Goal: Task Accomplishment & Management: Complete application form

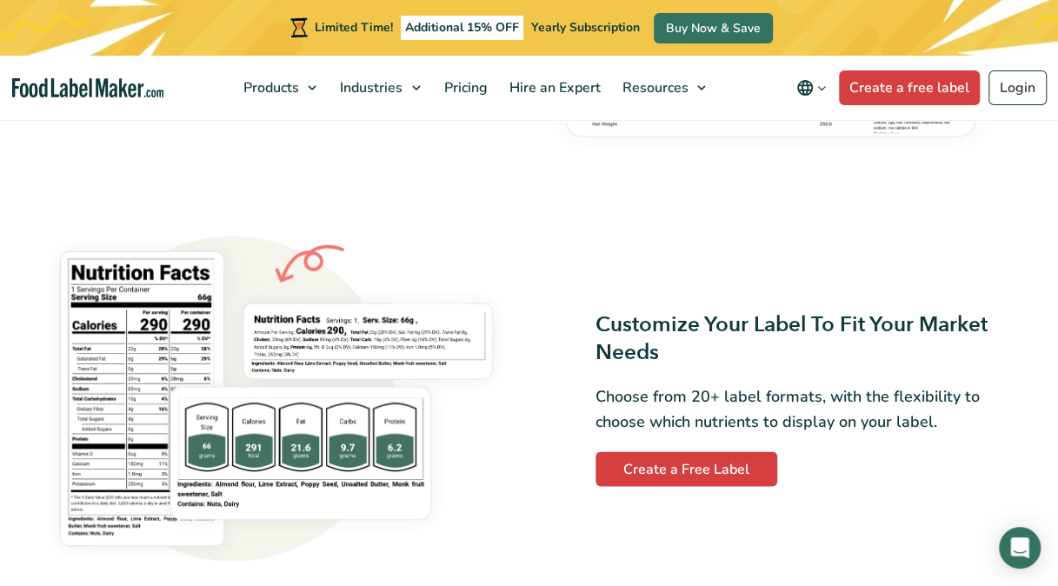
scroll to position [1188, 0]
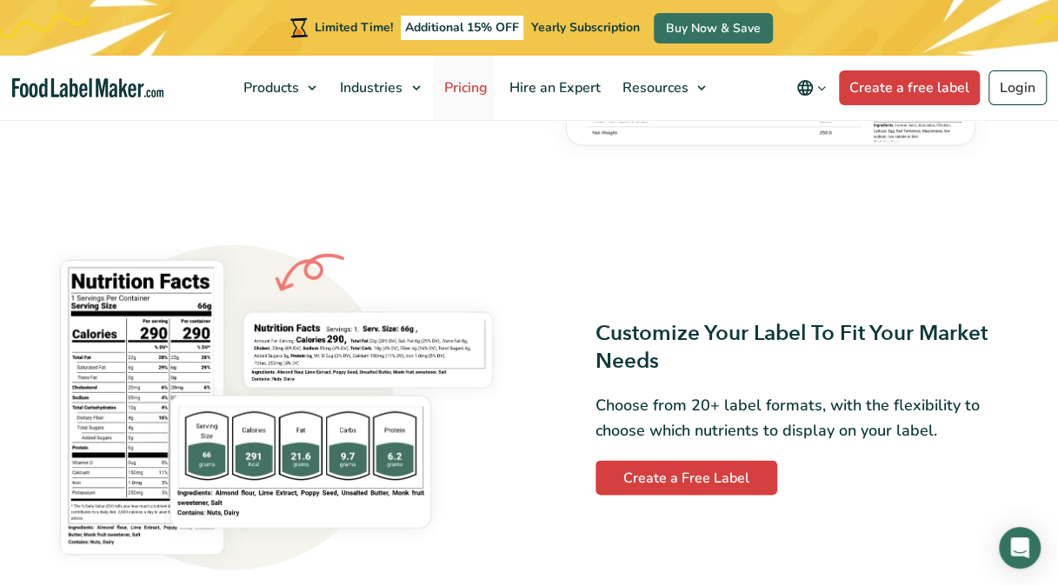
click at [481, 85] on span "Pricing" at bounding box center [463, 87] width 50 height 19
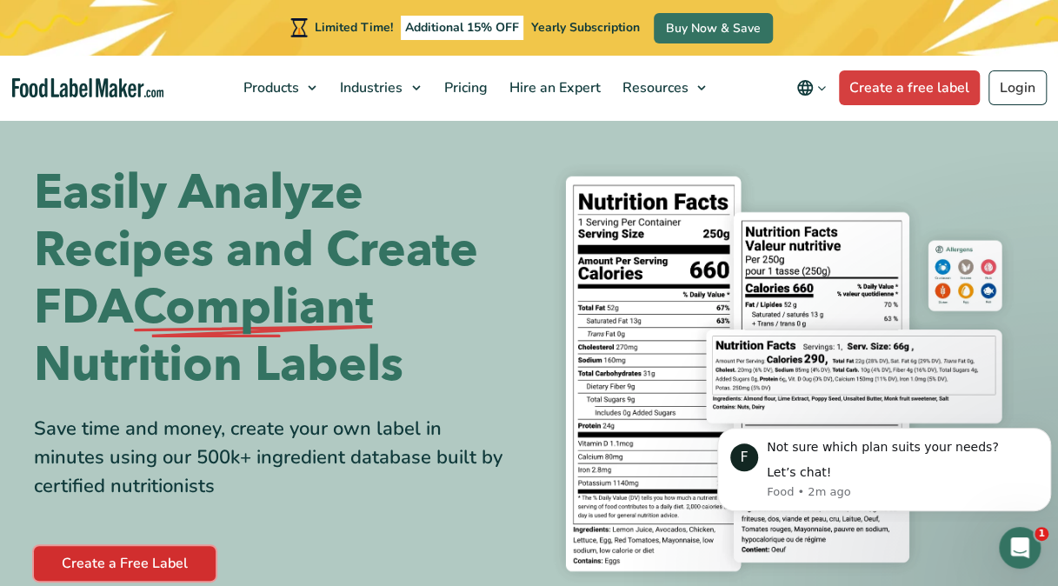
click at [132, 561] on link "Create a Free Label" at bounding box center [125, 563] width 182 height 35
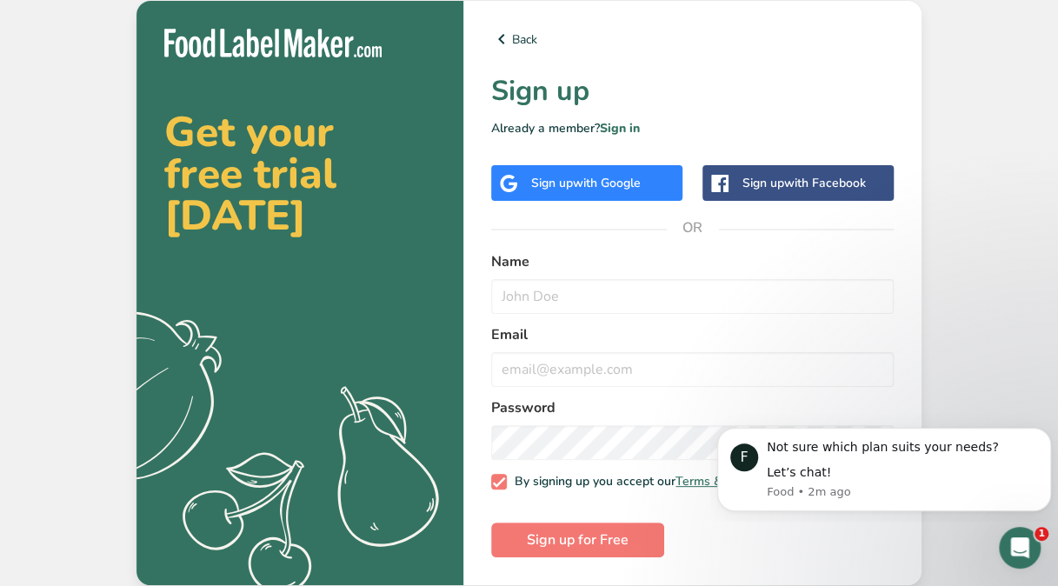
click at [991, 212] on div "Get your free trial today .a{fill:#f5f3ed;} Back Sign up Already a member? Sign…" at bounding box center [529, 293] width 1058 height 586
click at [1042, 428] on icon "Dismiss notification" at bounding box center [1046, 433] width 10 height 10
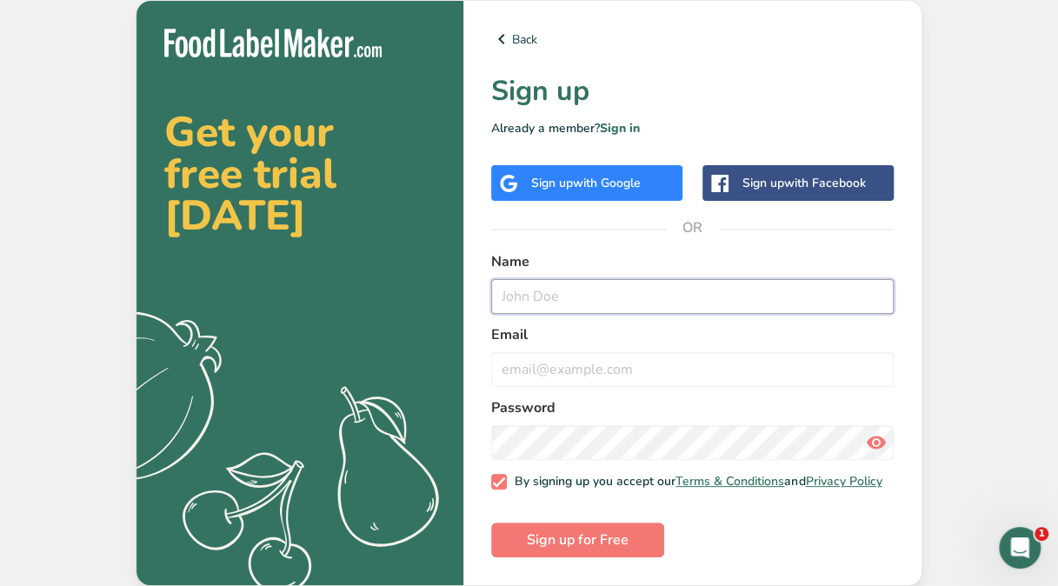
click at [528, 282] on input "text" at bounding box center [692, 296] width 402 height 35
type input "Stephanie Eaves"
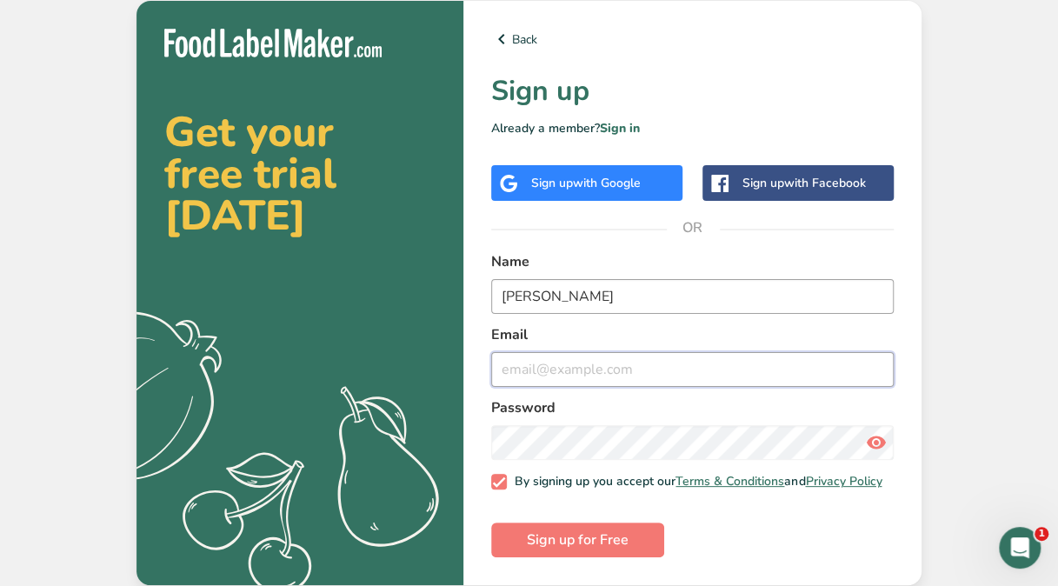
type input "stephanieeaves1@gmail.com"
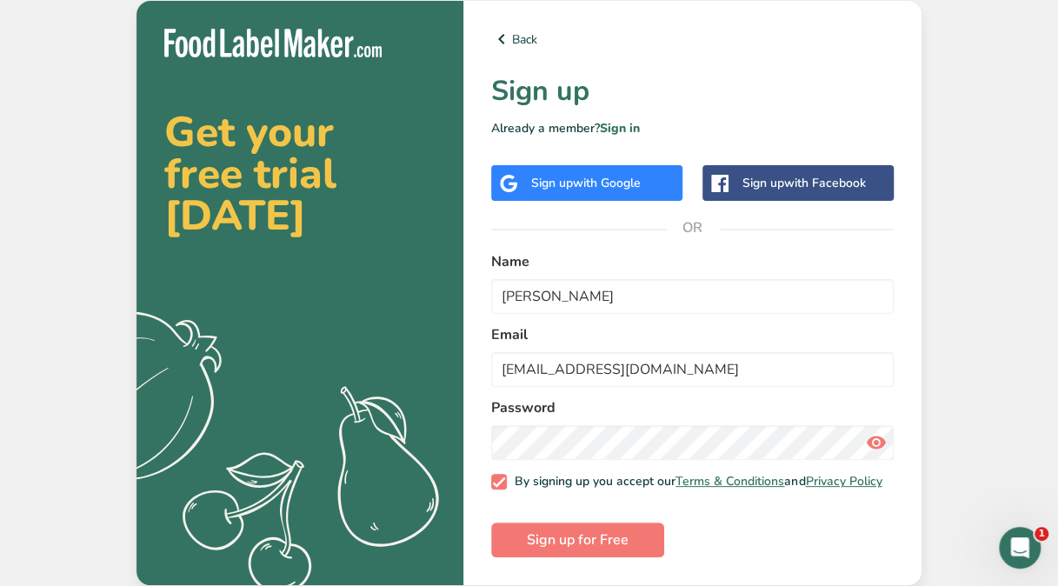
click at [888, 521] on form "Name Stephanie Eaves Email stephanieeaves1@gmail.com Password By signing up you…" at bounding box center [692, 404] width 402 height 306
click at [874, 438] on icon at bounding box center [876, 442] width 21 height 31
click at [598, 541] on span "Sign up for Free" at bounding box center [578, 539] width 102 height 21
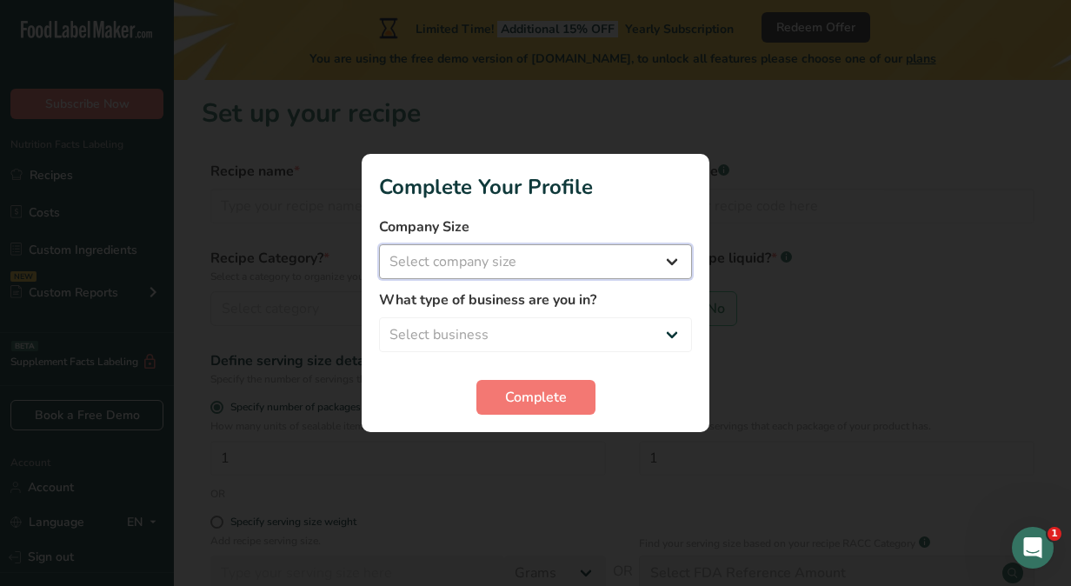
click at [668, 266] on select "Select company size Fewer than 10 Employees 10 to 50 Employees 51 to 500 Employ…" at bounding box center [535, 261] width 313 height 35
select select "1"
click at [379, 244] on select "Select company size Fewer than 10 Employees 10 to 50 Employees 51 to 500 Employ…" at bounding box center [535, 261] width 313 height 35
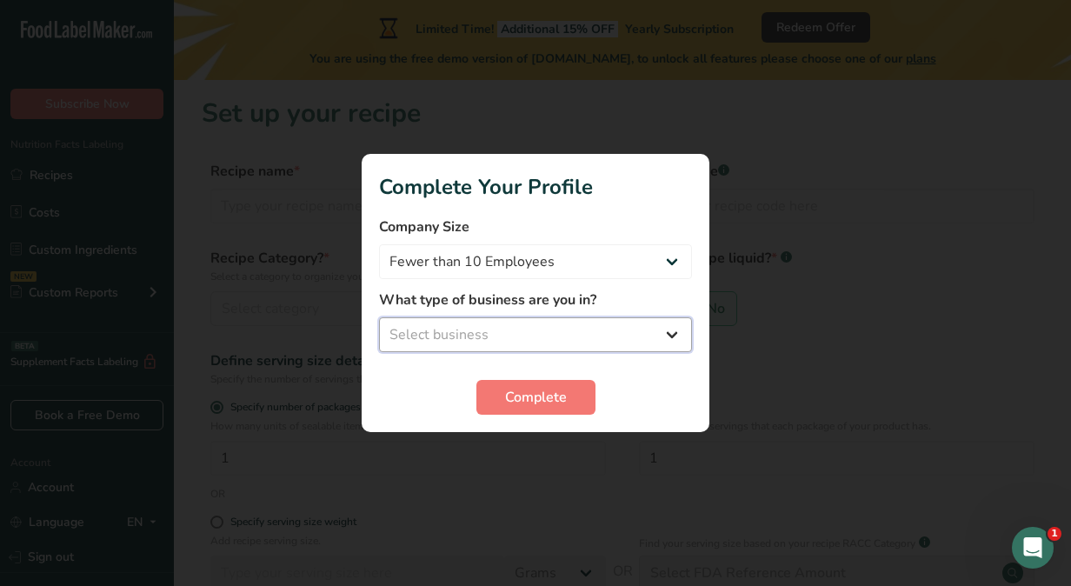
click at [675, 342] on select "Select business Packaged Food Manufacturer Restaurant & Cafe Bakery Meal Plans …" at bounding box center [535, 334] width 313 height 35
select select "3"
click at [379, 317] on select "Select business Packaged Food Manufacturer Restaurant & Cafe Bakery Meal Plans …" at bounding box center [535, 334] width 313 height 35
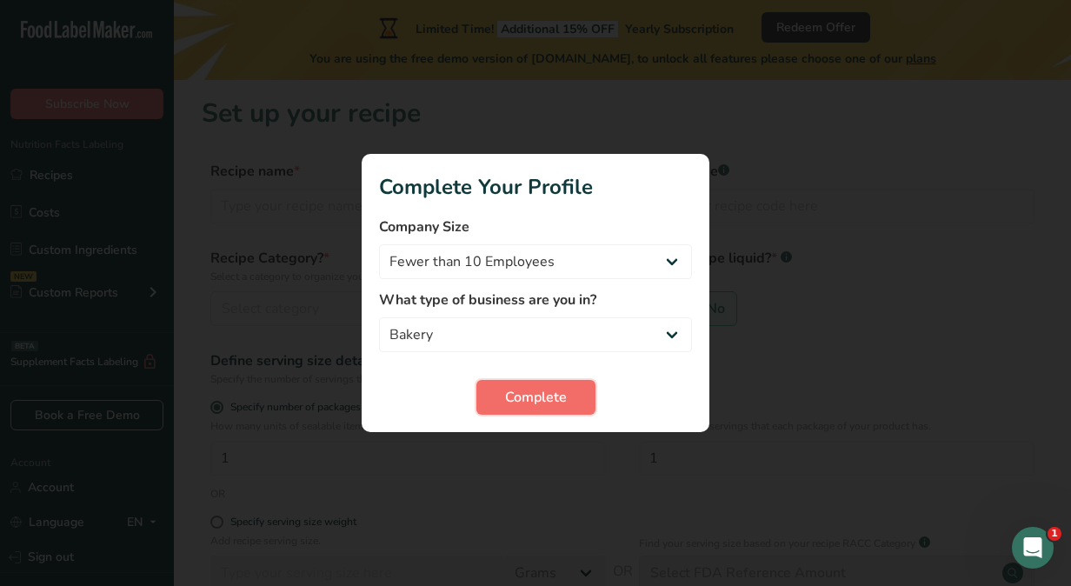
click at [534, 396] on span "Complete" at bounding box center [536, 397] width 62 height 21
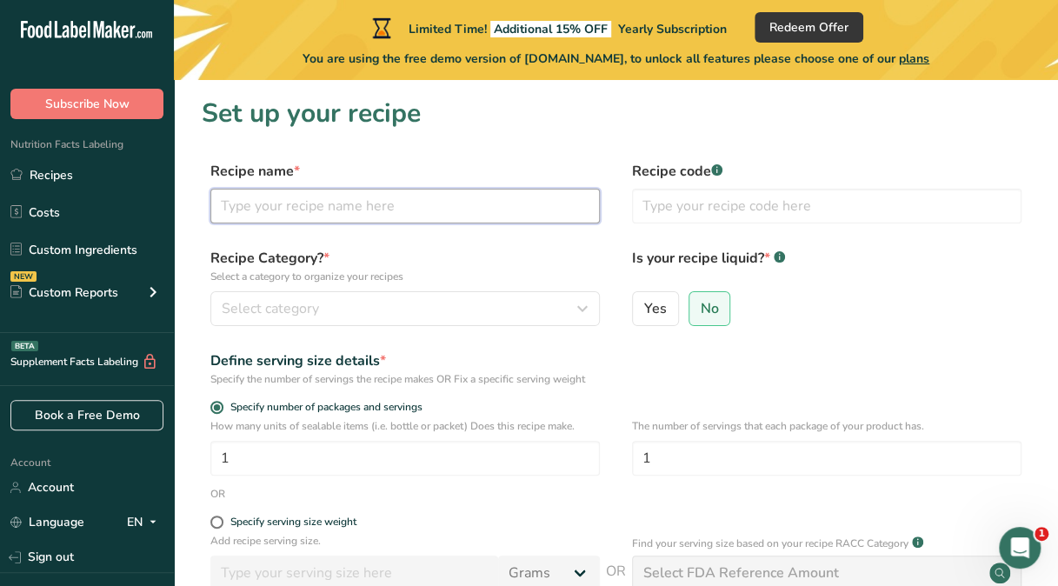
click at [242, 207] on input "text" at bounding box center [404, 206] width 389 height 35
type input "Vanilla Walnut"
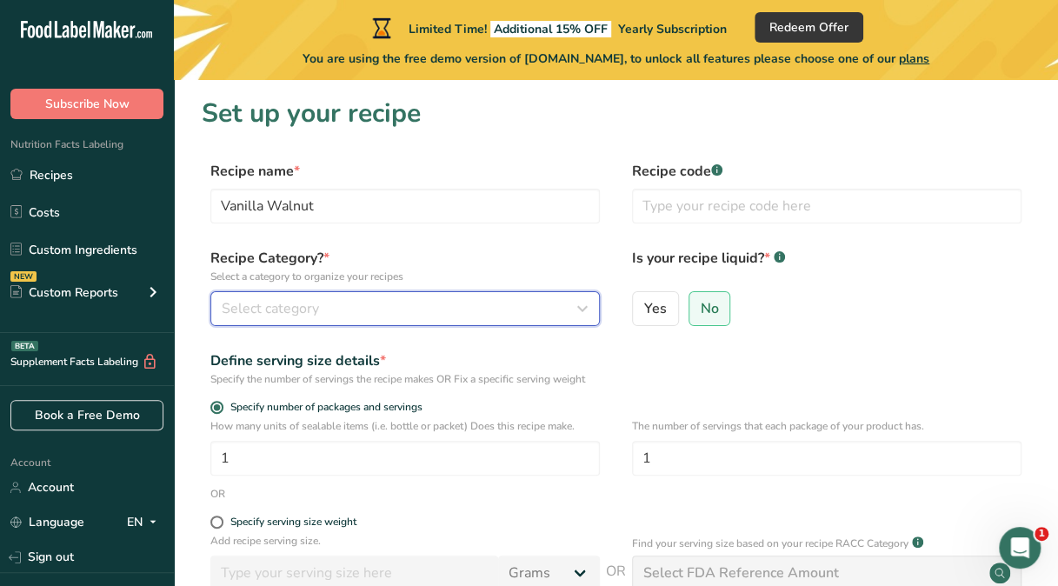
click at [288, 312] on span "Select category" at bounding box center [270, 308] width 97 height 21
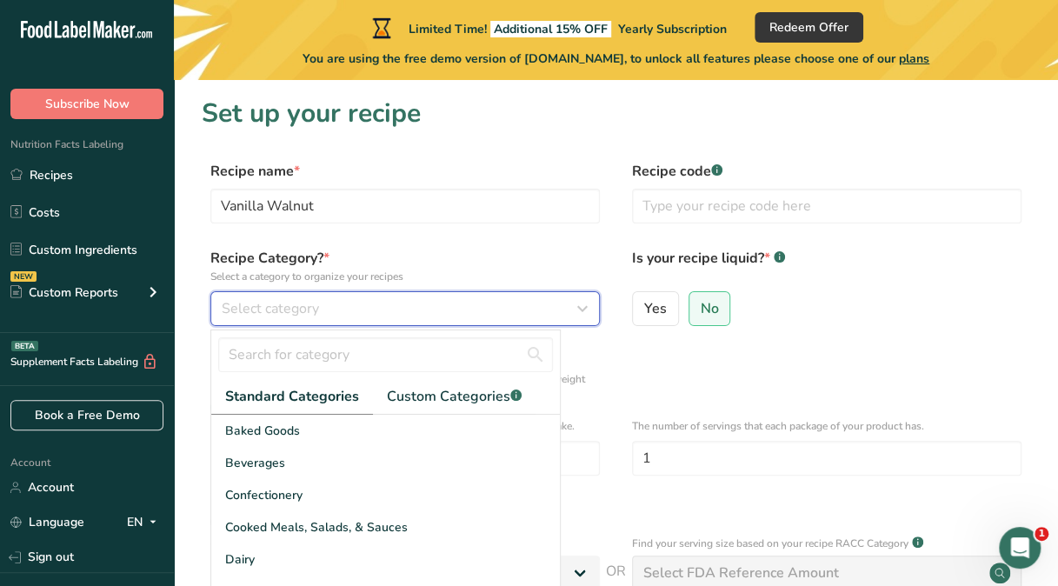
click at [256, 304] on span "Select category" at bounding box center [270, 308] width 97 height 21
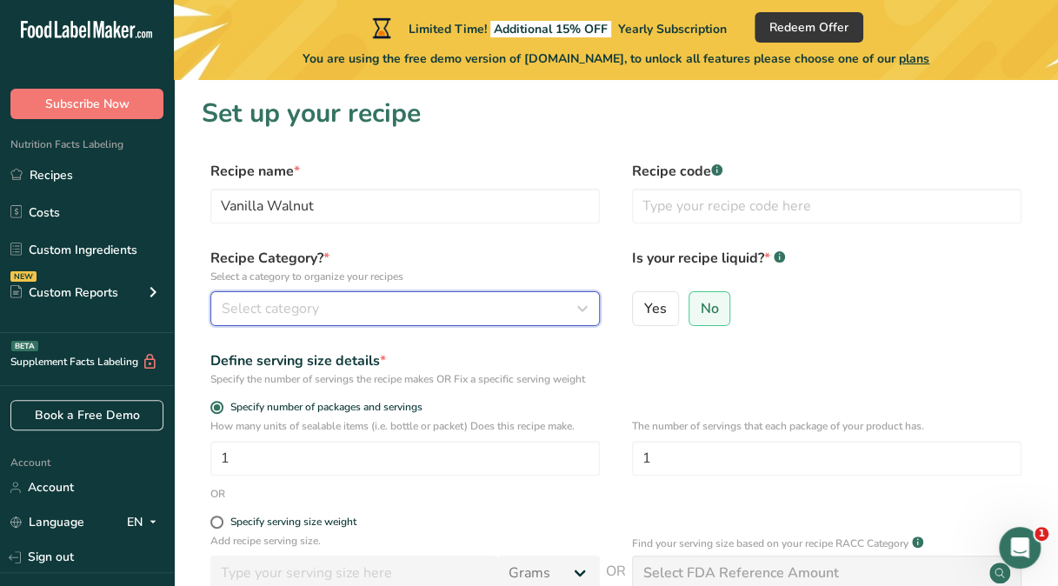
click at [588, 313] on icon "button" at bounding box center [582, 308] width 21 height 31
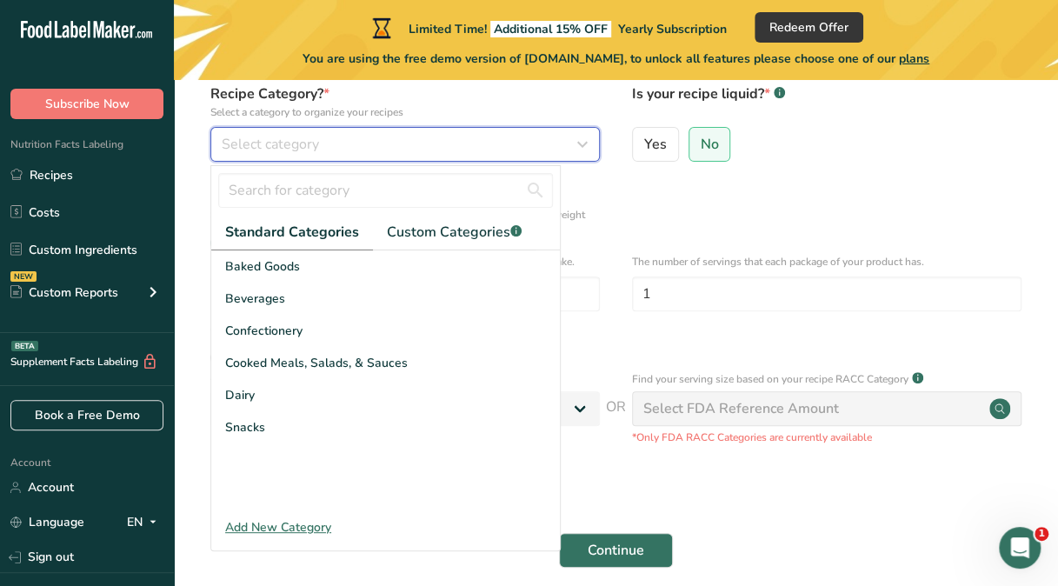
scroll to position [193, 0]
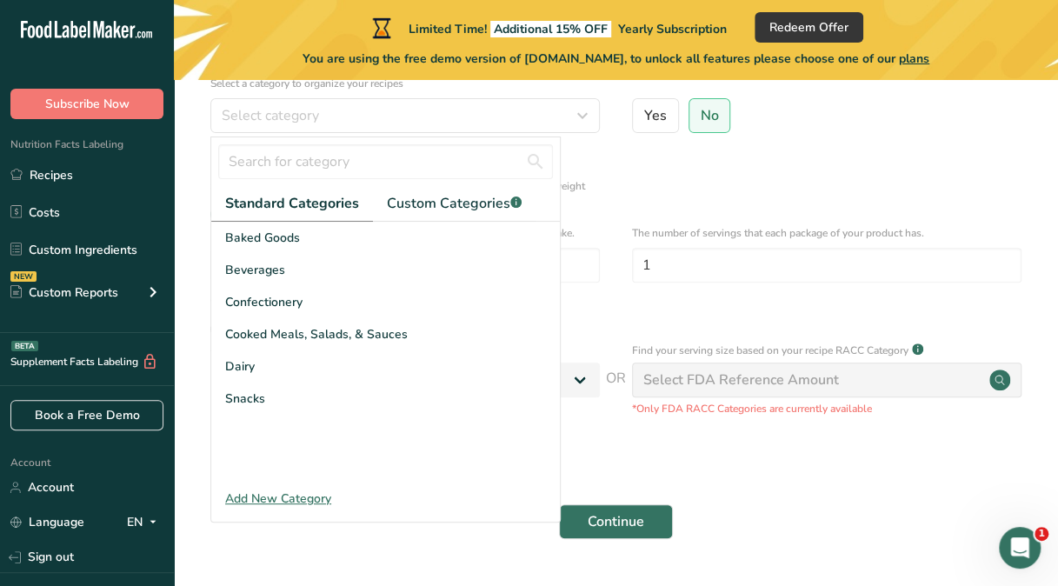
click at [266, 497] on div "Add New Category" at bounding box center [385, 498] width 349 height 18
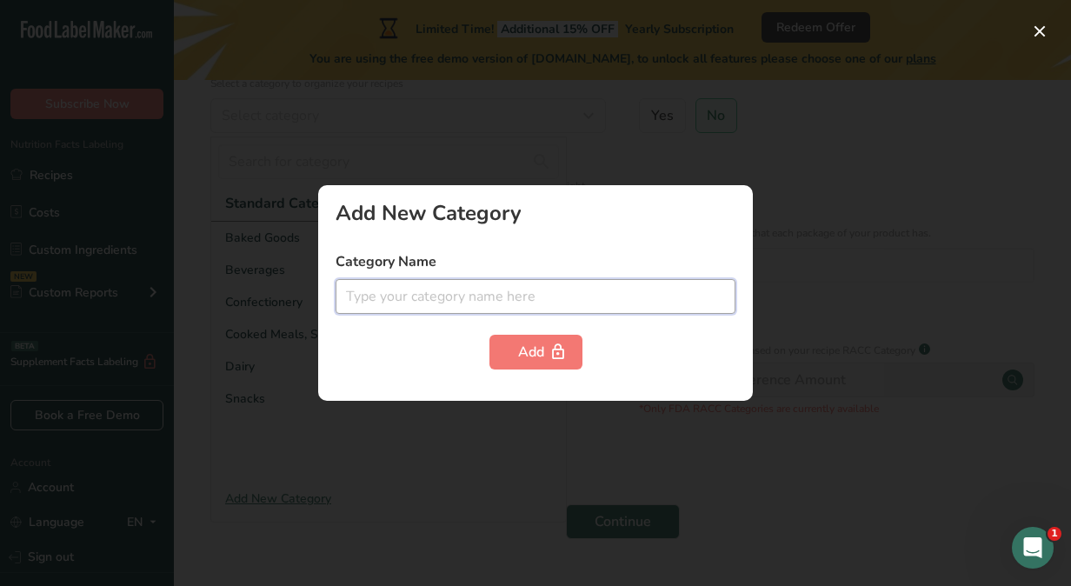
click at [370, 290] on input "text" at bounding box center [535, 296] width 400 height 35
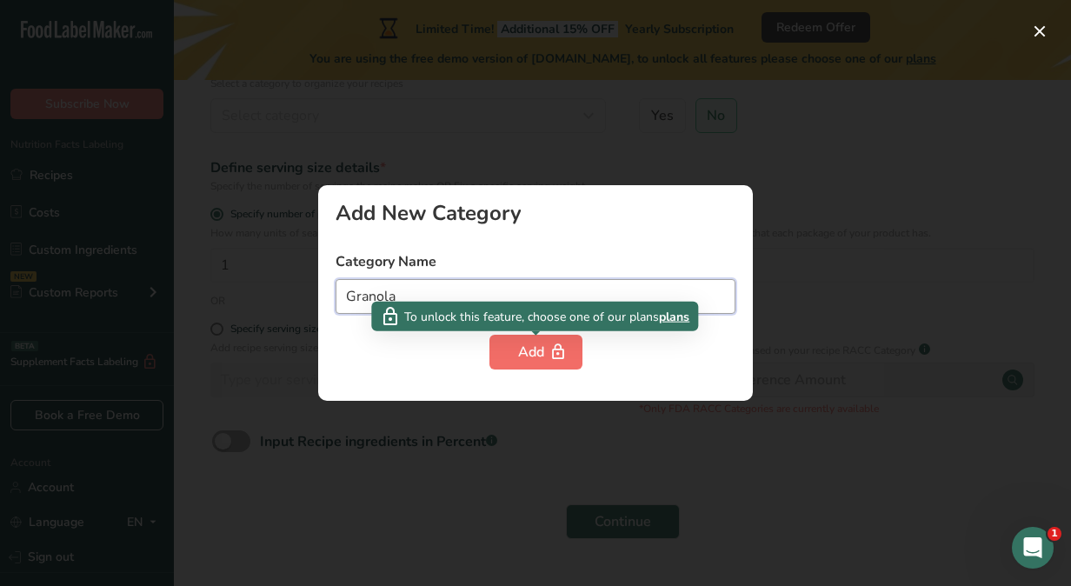
type input "Granola"
click at [528, 349] on div "Add" at bounding box center [536, 352] width 36 height 21
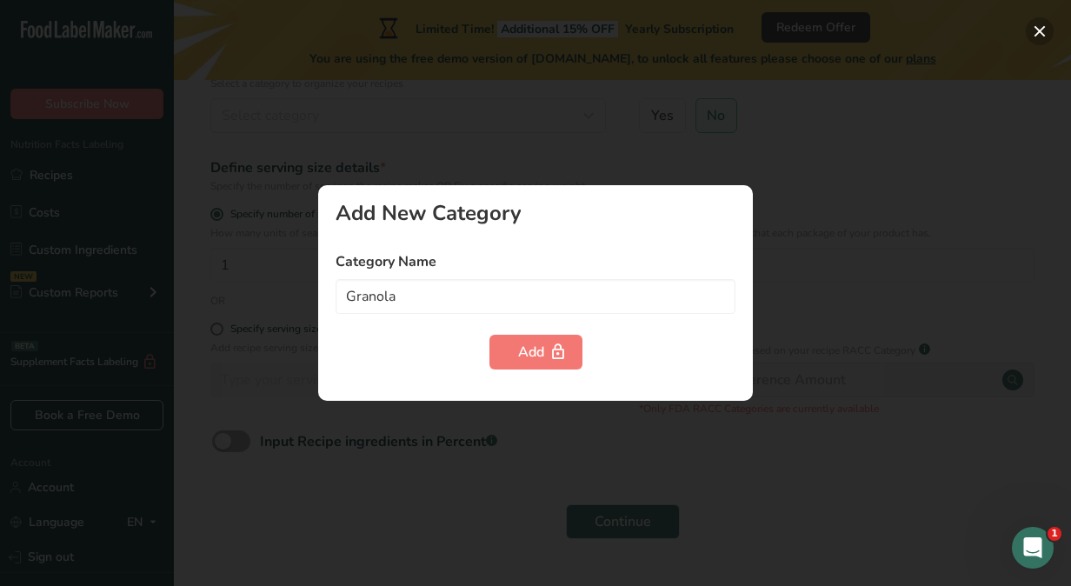
click at [1034, 30] on button "button" at bounding box center [1040, 31] width 28 height 28
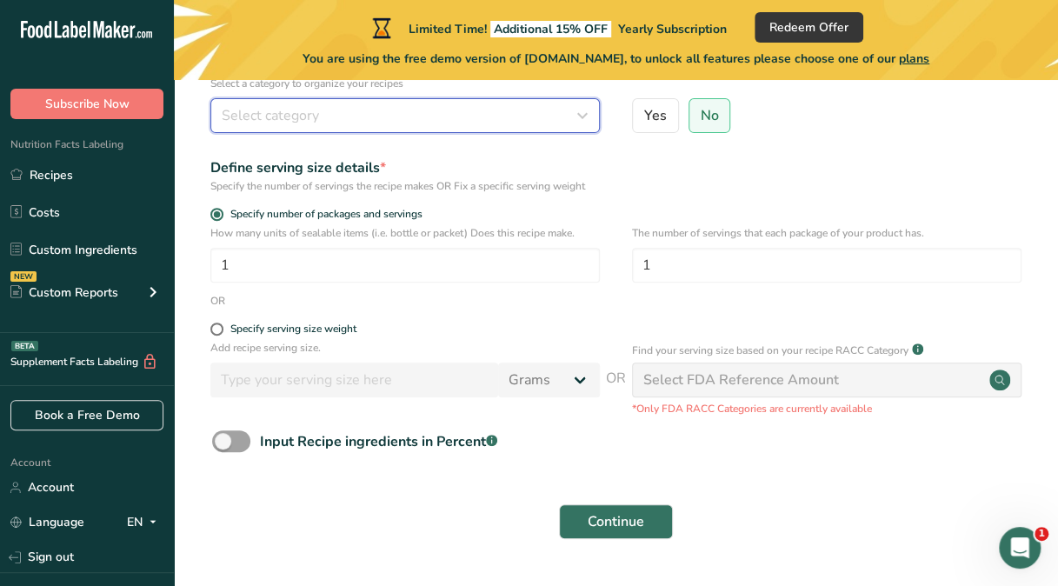
click at [310, 117] on span "Select category" at bounding box center [270, 115] width 97 height 21
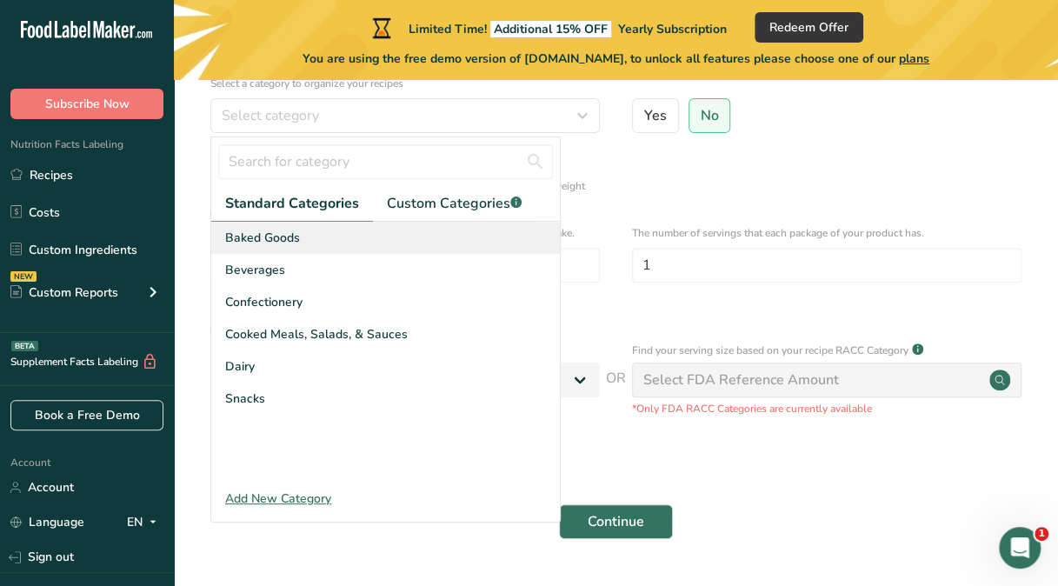
click at [284, 249] on div "Baked Goods" at bounding box center [385, 238] width 349 height 32
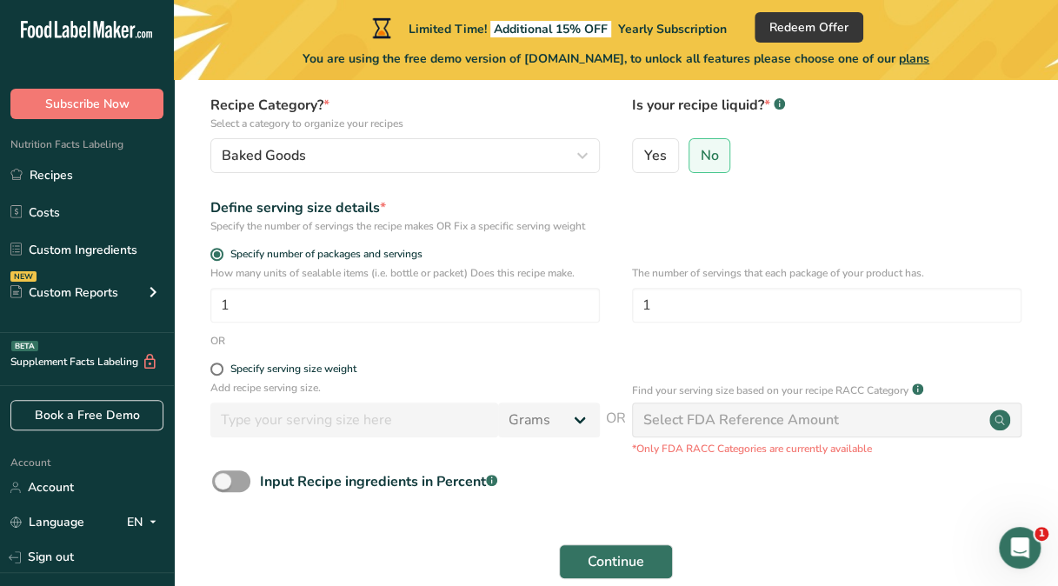
scroll to position [240, 0]
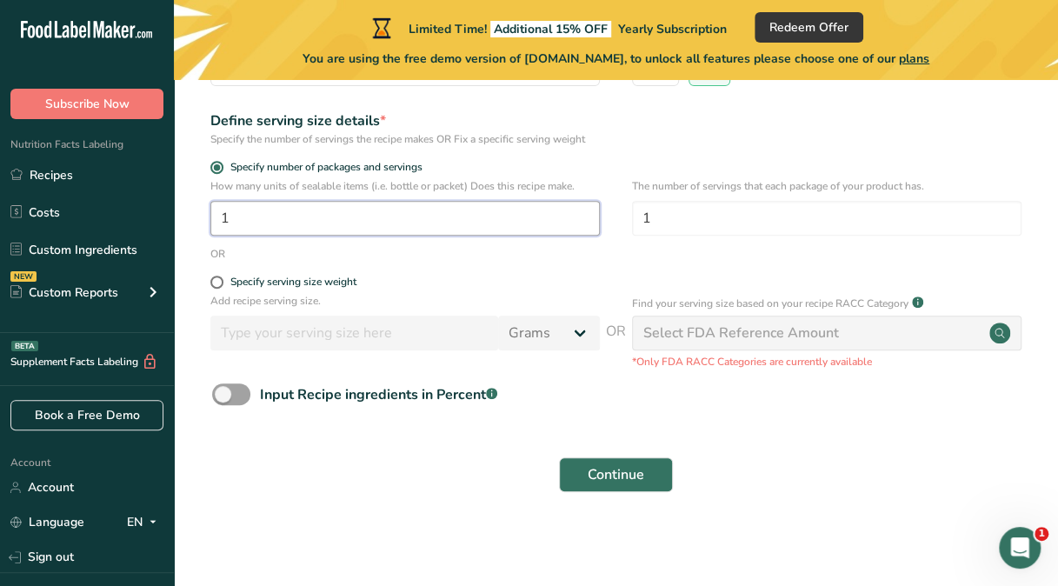
click at [255, 222] on input "1" at bounding box center [404, 218] width 389 height 35
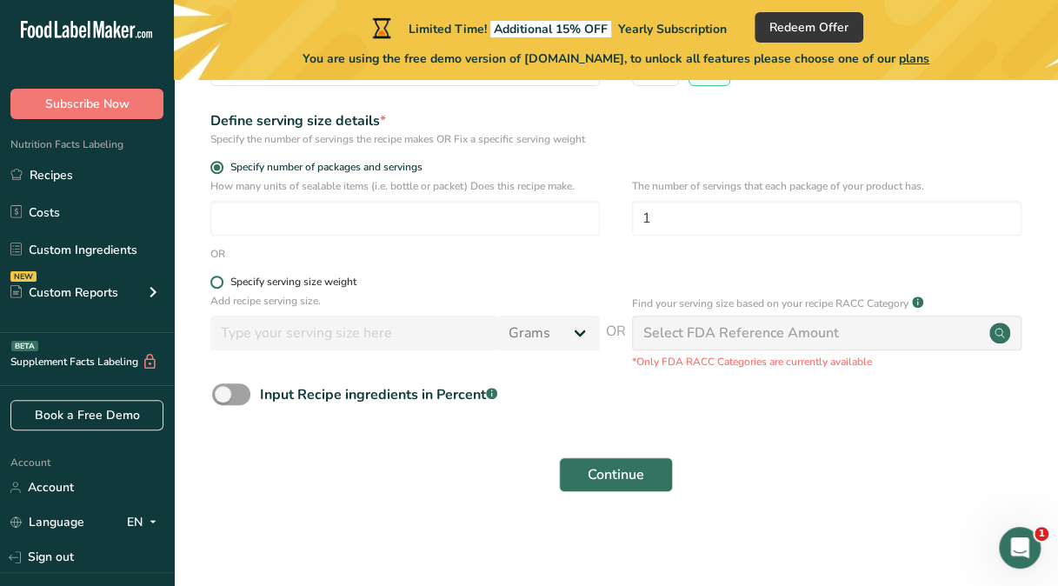
click at [221, 276] on span at bounding box center [216, 282] width 13 height 13
click at [221, 276] on input "Specify serving size weight" at bounding box center [215, 281] width 11 height 11
radio input "true"
radio input "false"
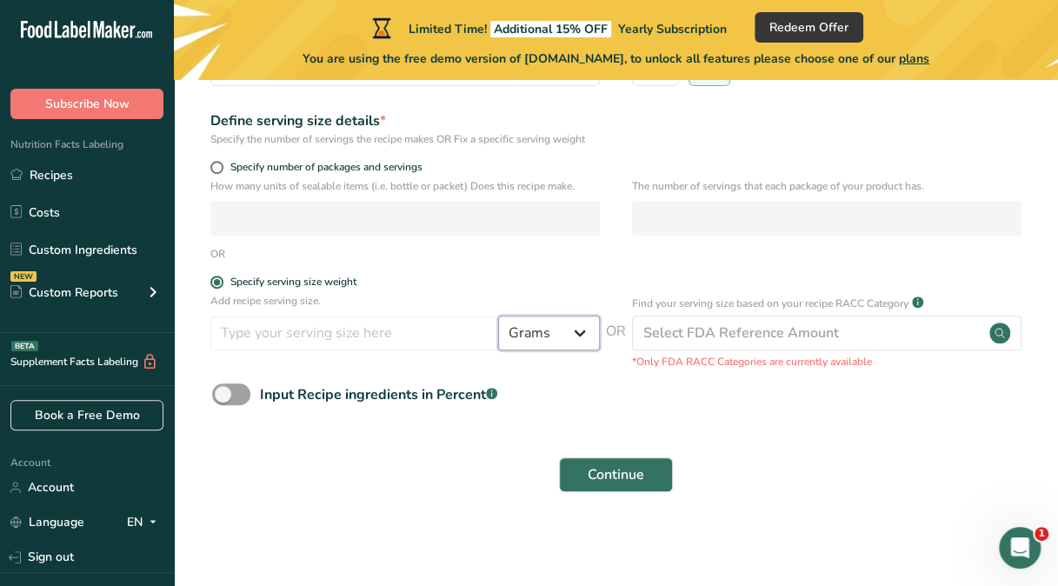
click at [577, 342] on select "Grams kg mg mcg lb oz l mL fl oz tbsp tsp cup qt gallon" at bounding box center [549, 332] width 102 height 35
click at [702, 266] on form "Recipe name * Vanilla Walnut Recipe code .a-a{fill:#347362;}.b-a{fill:#fff;} Re…" at bounding box center [616, 211] width 828 height 581
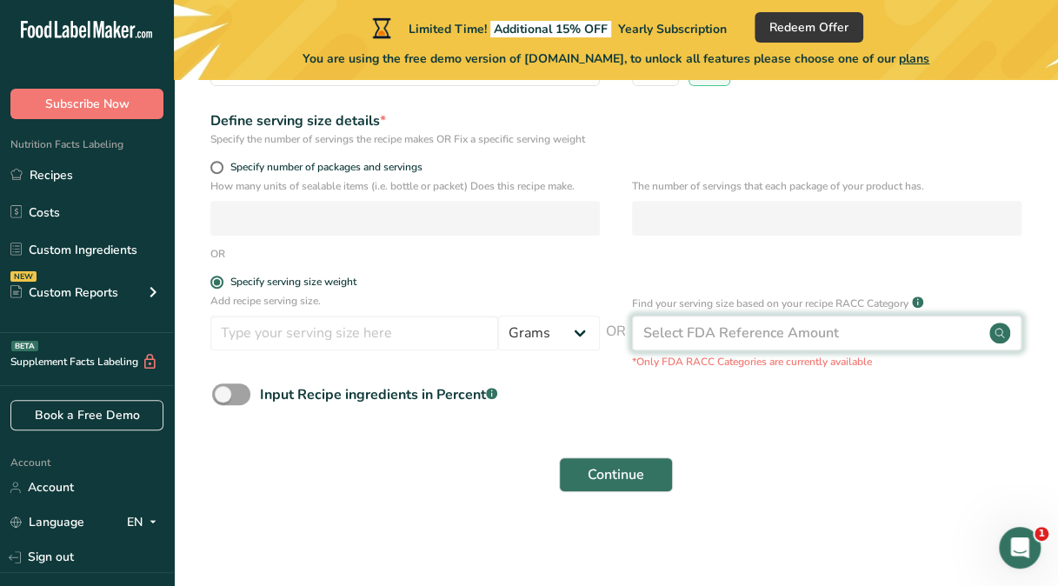
click at [711, 339] on div "Select FDA Reference Amount" at bounding box center [741, 332] width 196 height 21
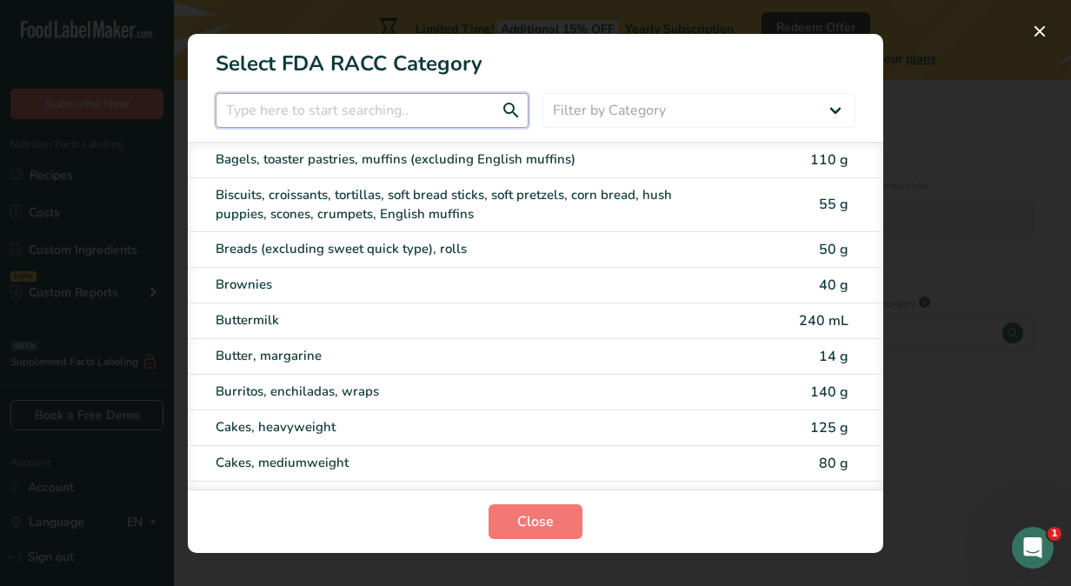
click at [361, 116] on input "RACC Category Selection Modal" at bounding box center [372, 110] width 313 height 35
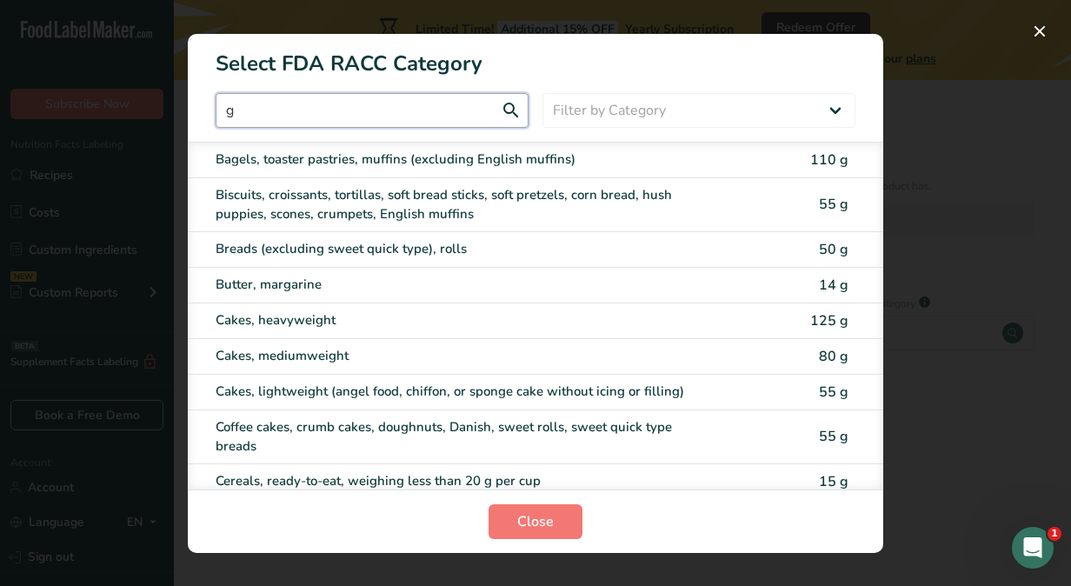
type input "g"
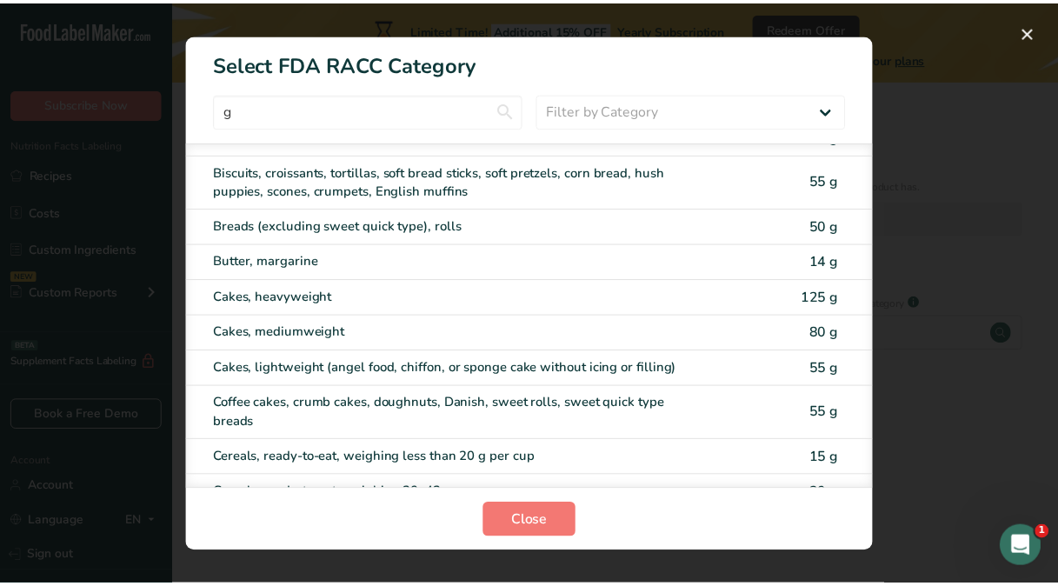
scroll to position [35, 0]
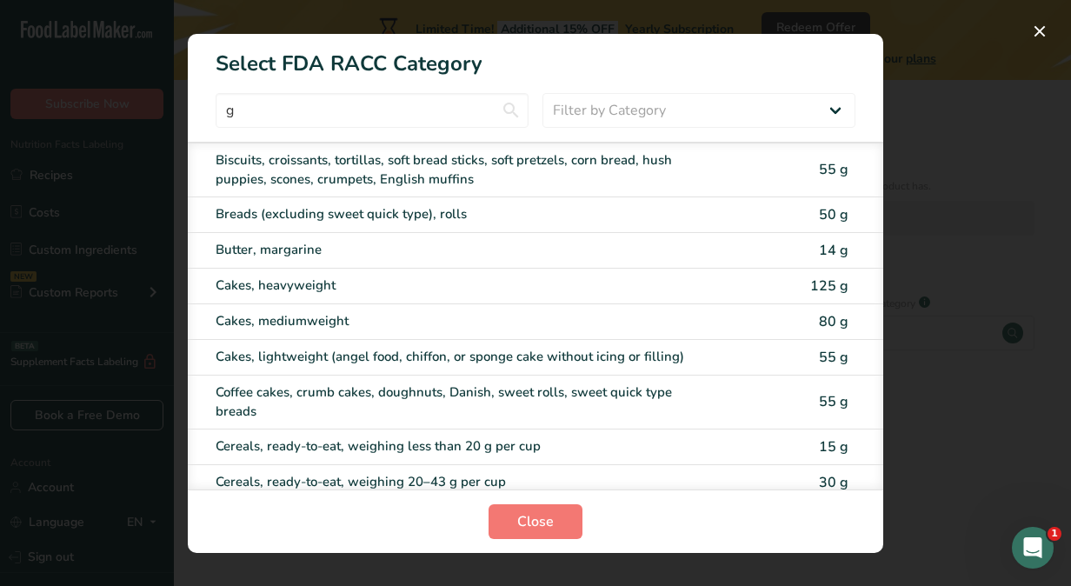
click at [727, 472] on div "Cereals, ready-to-eat, weighing 20–43 g per cup" at bounding box center [506, 482] width 581 height 20
type input "30"
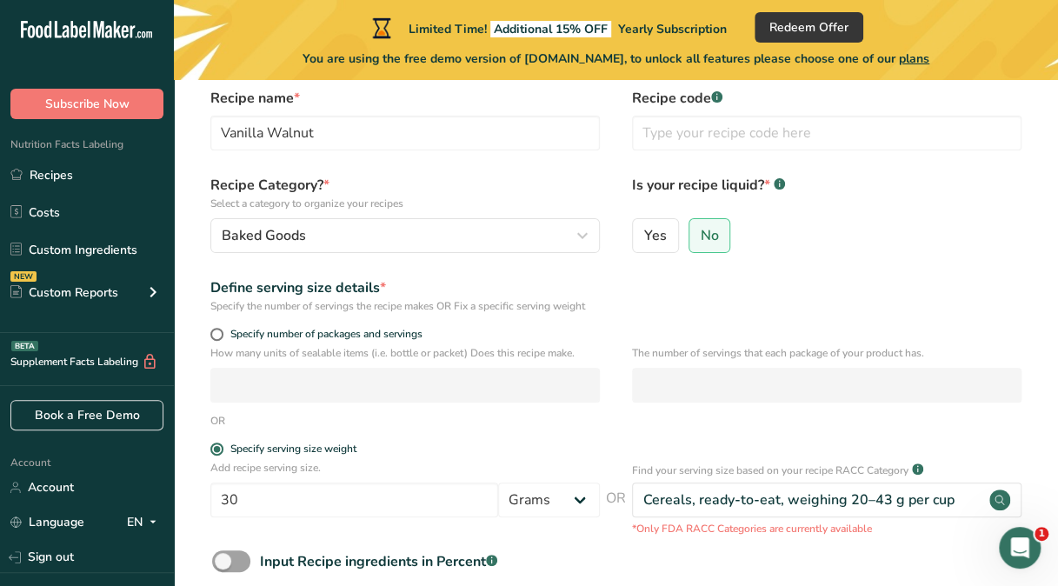
scroll to position [66, 0]
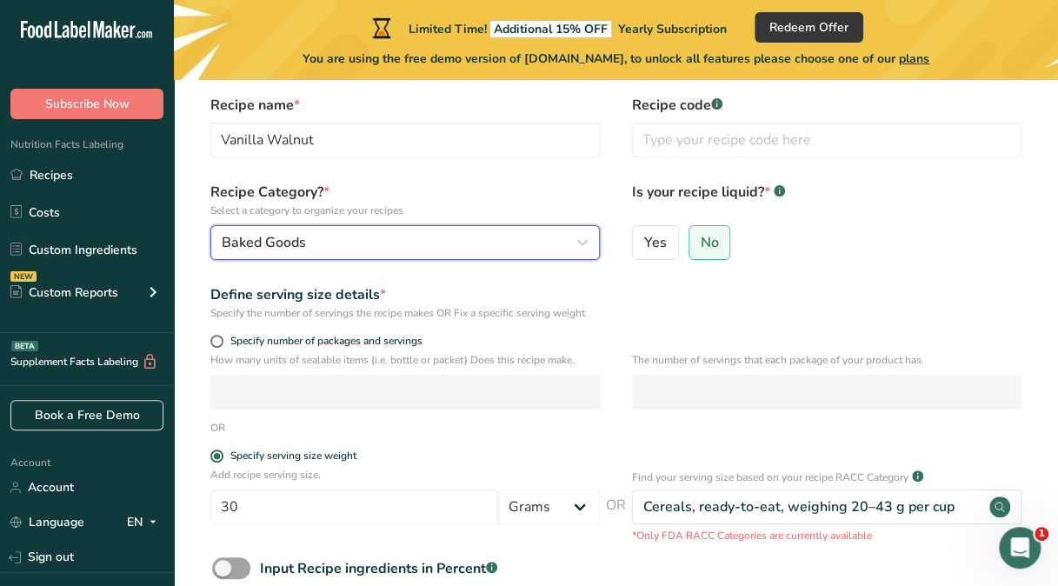
click at [581, 242] on icon "button" at bounding box center [582, 242] width 21 height 31
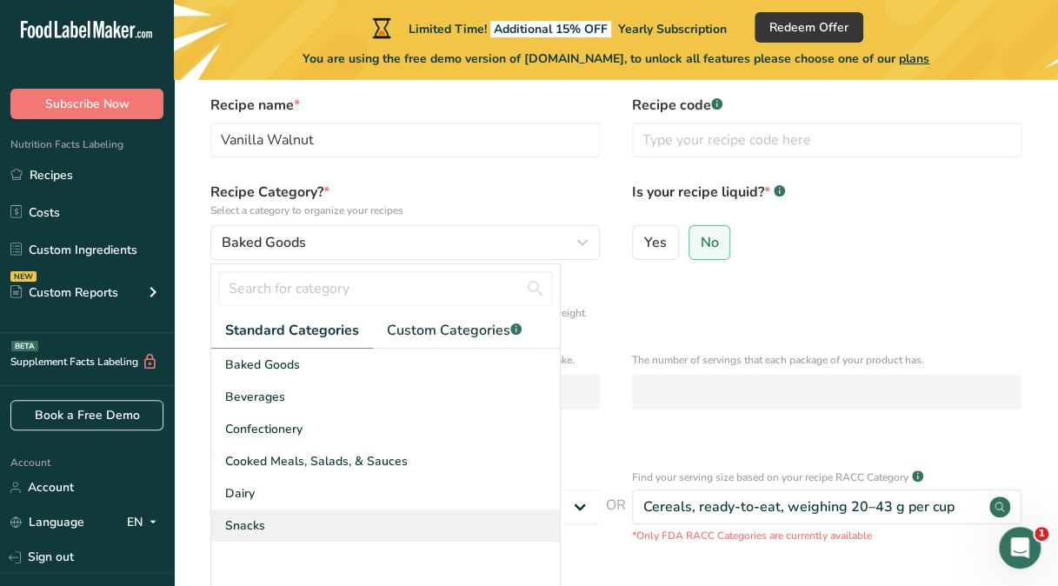
click at [462, 518] on div "Snacks" at bounding box center [385, 525] width 349 height 32
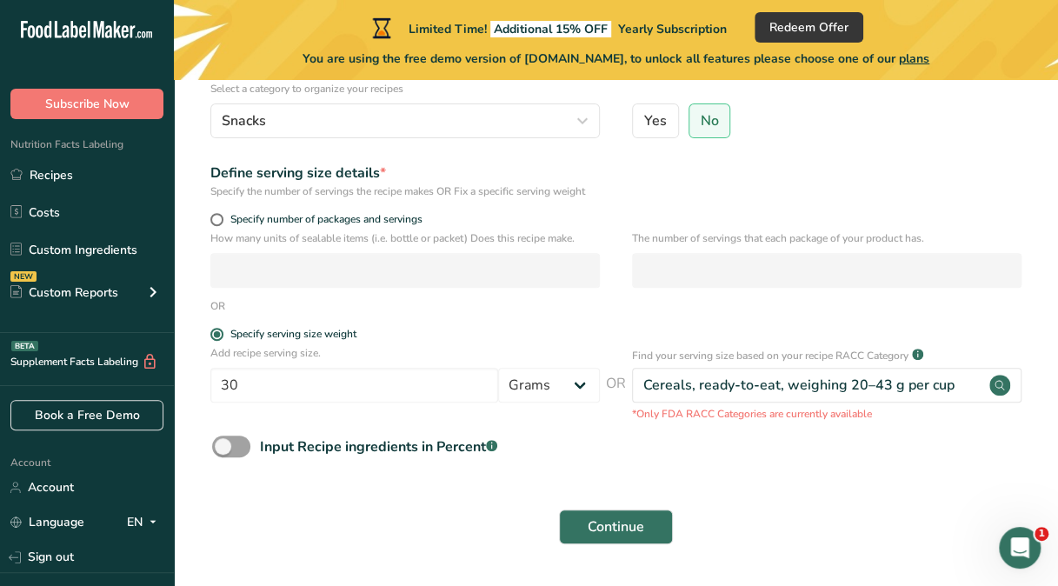
scroll to position [240, 0]
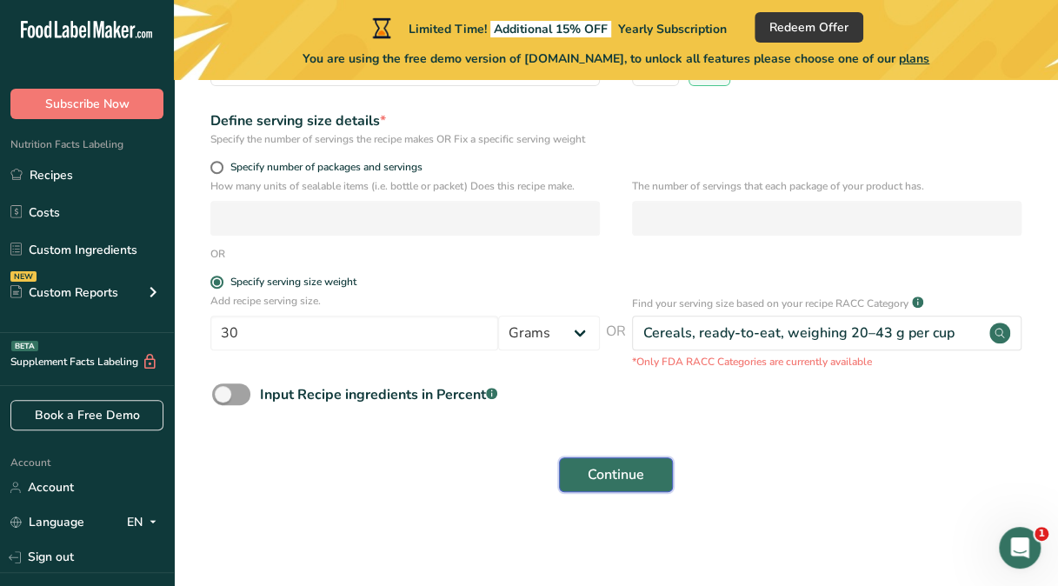
click at [615, 475] on span "Continue" at bounding box center [616, 474] width 56 height 21
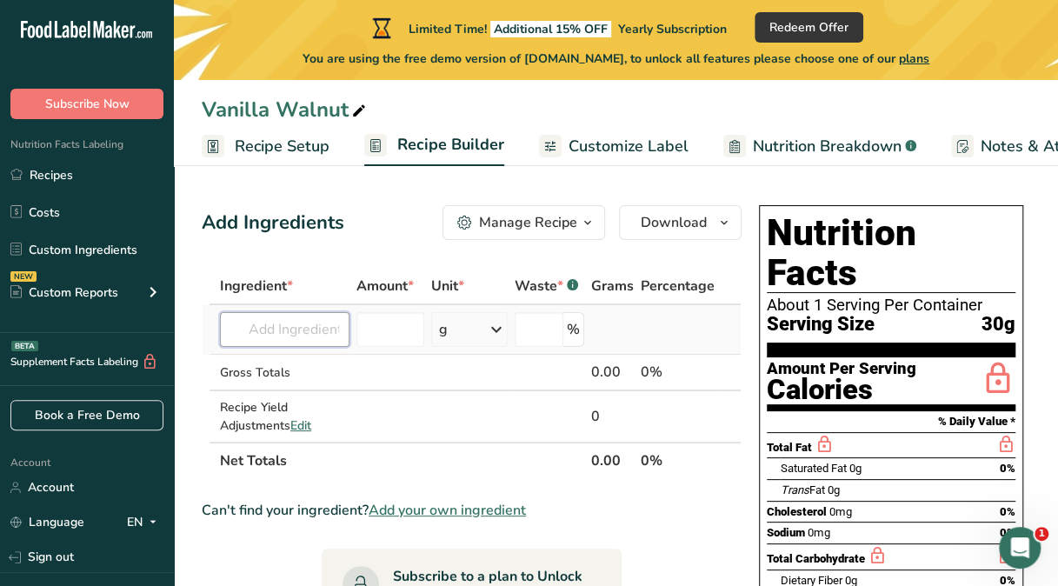
click at [287, 330] on input "text" at bounding box center [284, 329] width 129 height 35
click at [503, 329] on icon at bounding box center [496, 329] width 21 height 31
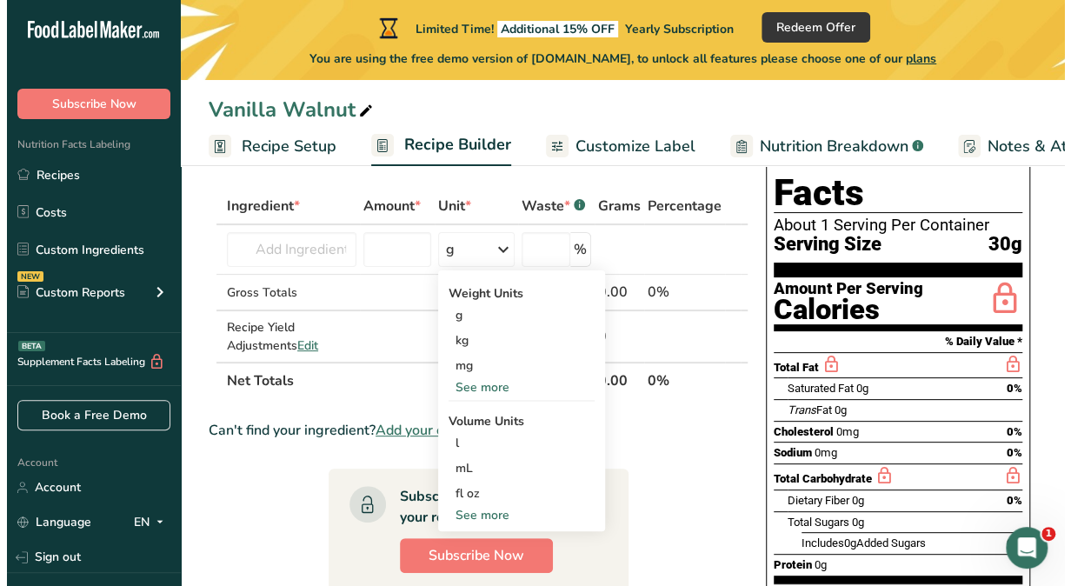
scroll to position [83, 0]
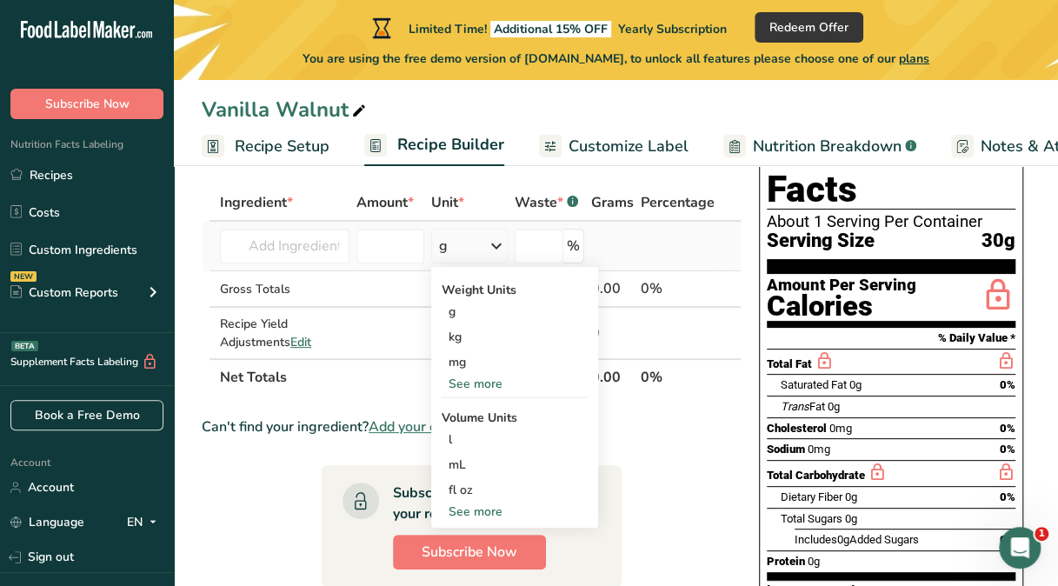
click at [472, 508] on div "See more" at bounding box center [515, 511] width 146 height 18
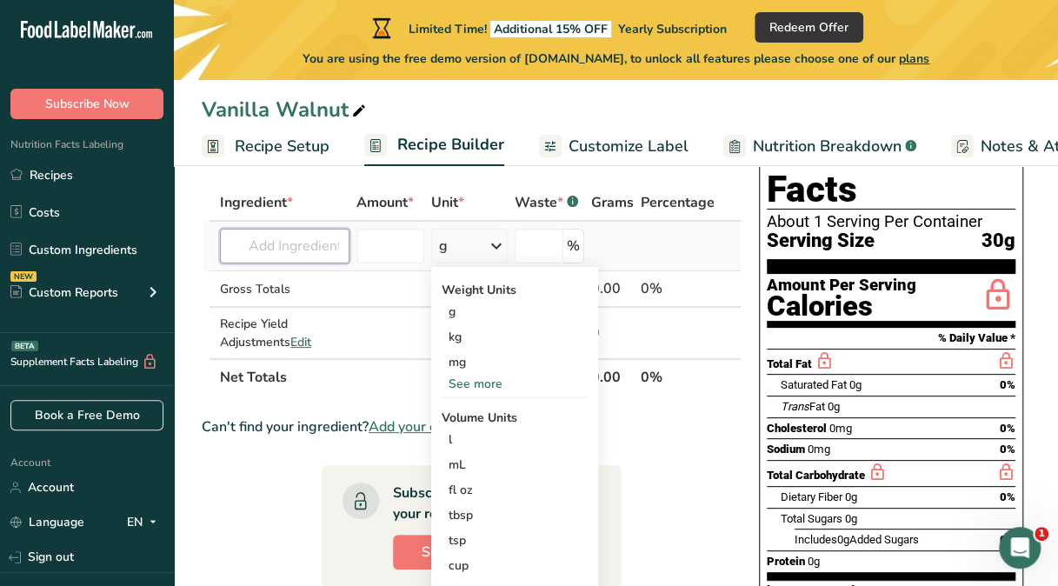
click at [266, 245] on input "text" at bounding box center [284, 246] width 129 height 35
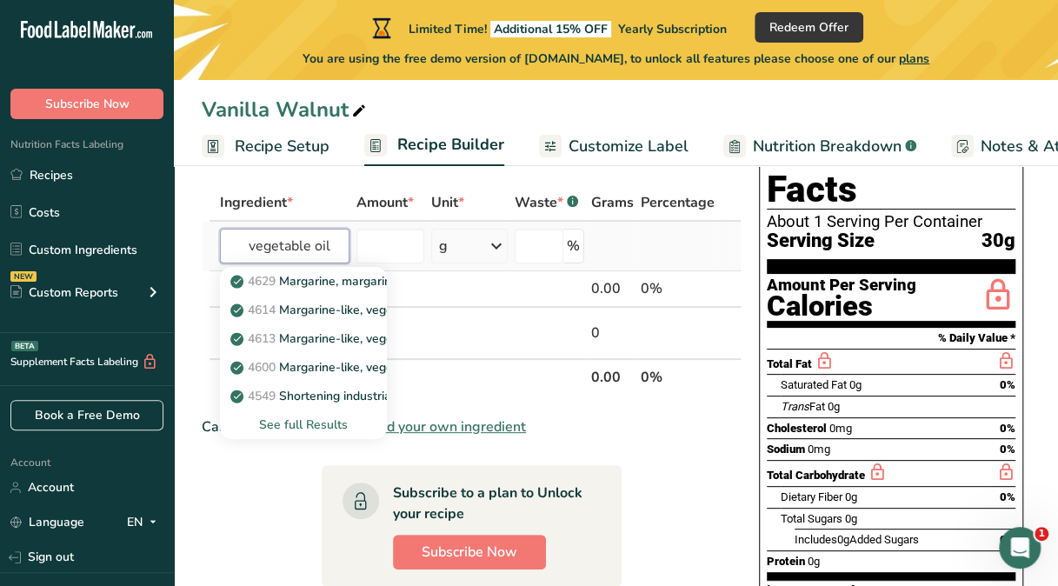
type input "vegetable oil"
click at [296, 424] on div "See full Results" at bounding box center [303, 424] width 139 height 18
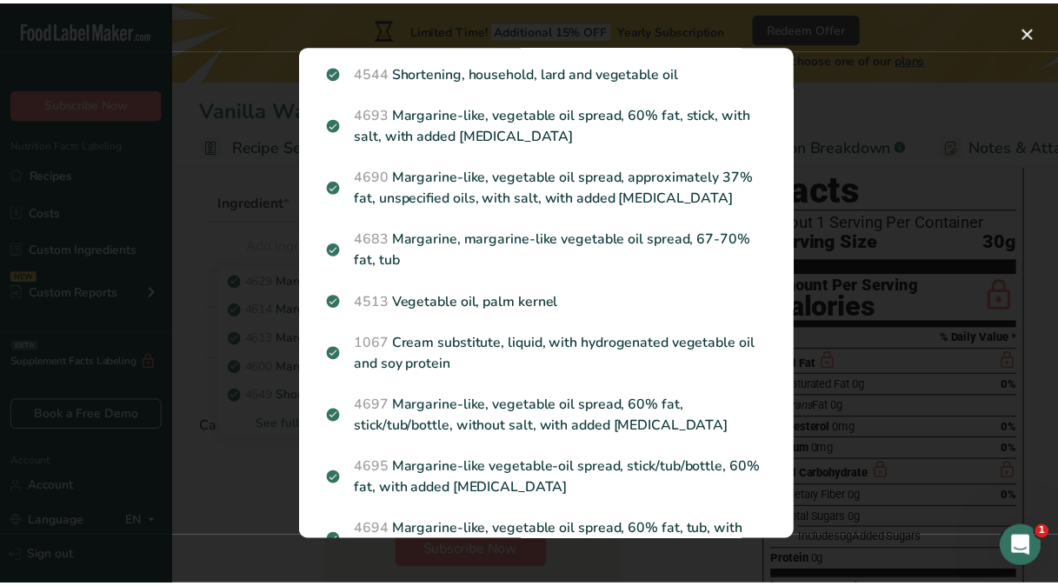
scroll to position [634, 0]
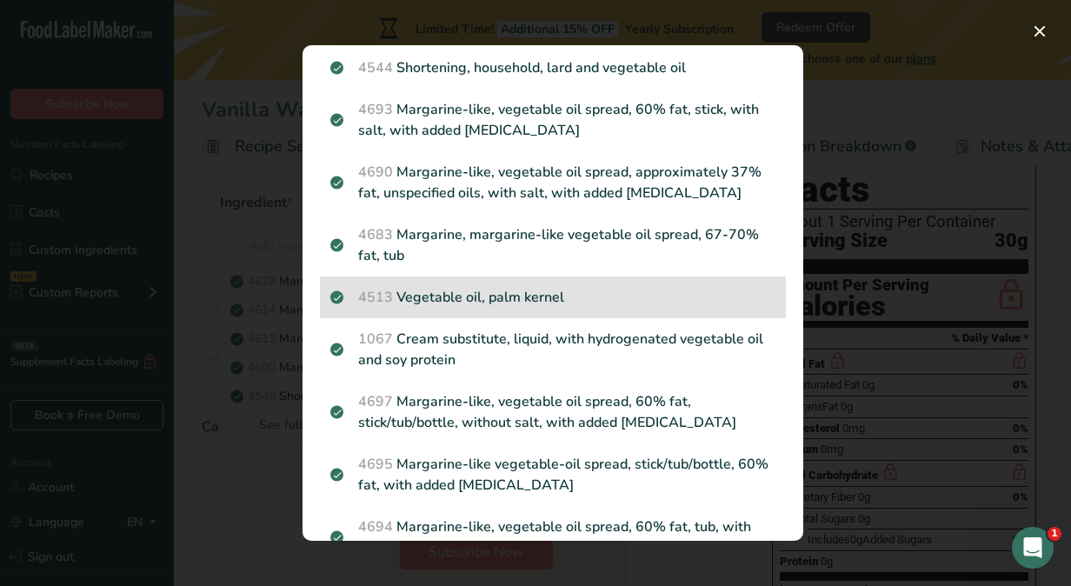
click at [449, 308] on p "4513 Vegetable oil, palm kernel" at bounding box center [552, 297] width 445 height 21
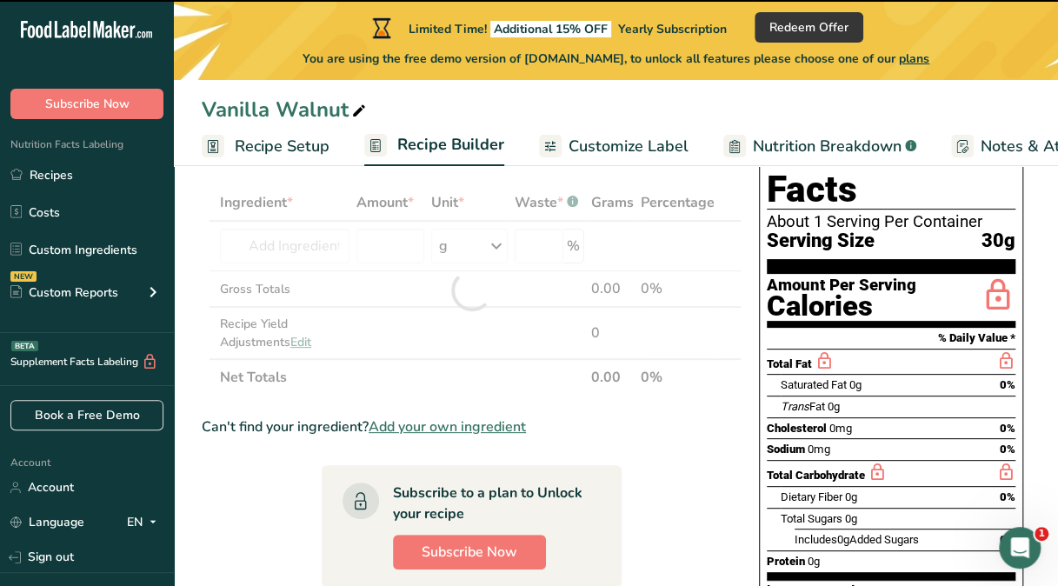
type input "0"
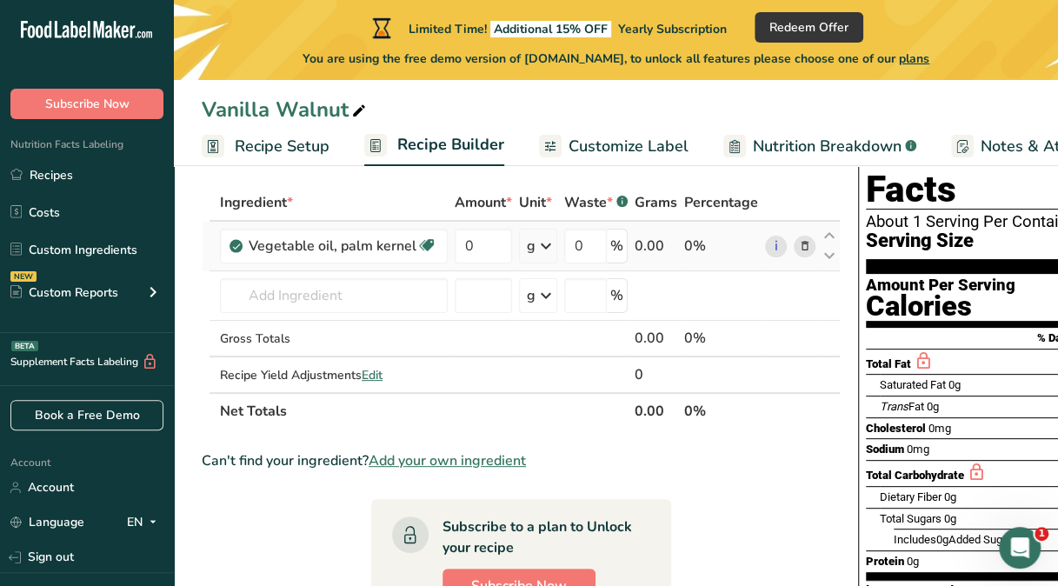
click at [545, 242] on icon at bounding box center [545, 245] width 21 height 31
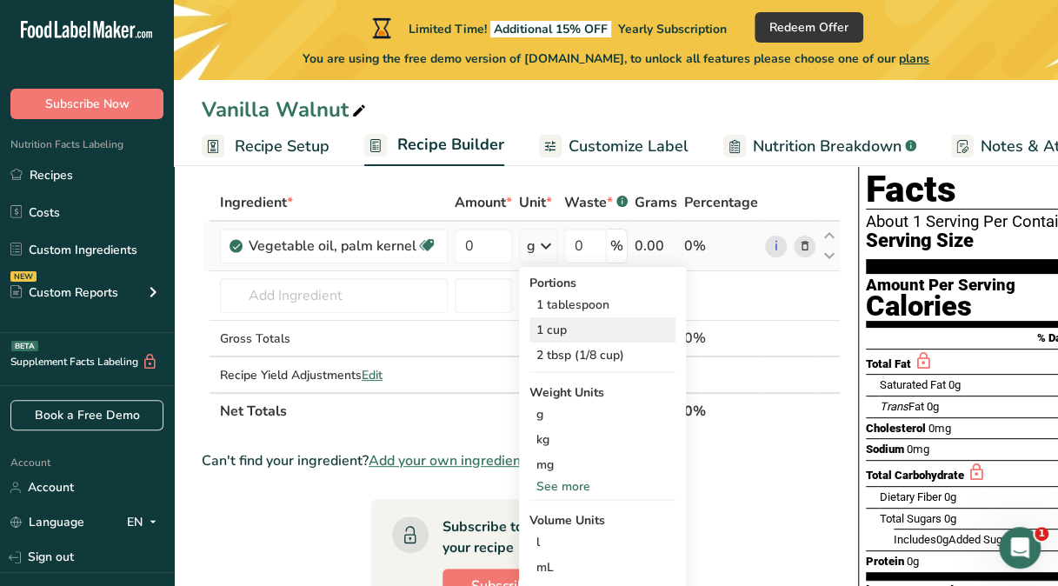
click at [553, 317] on div "1 cup" at bounding box center [602, 329] width 146 height 25
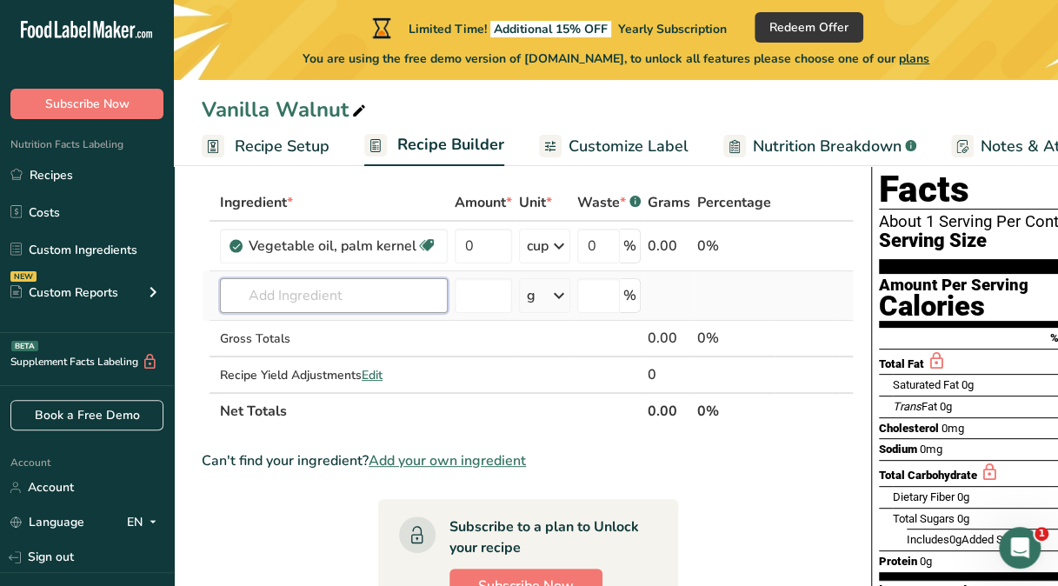
click at [243, 302] on input "text" at bounding box center [334, 295] width 228 height 35
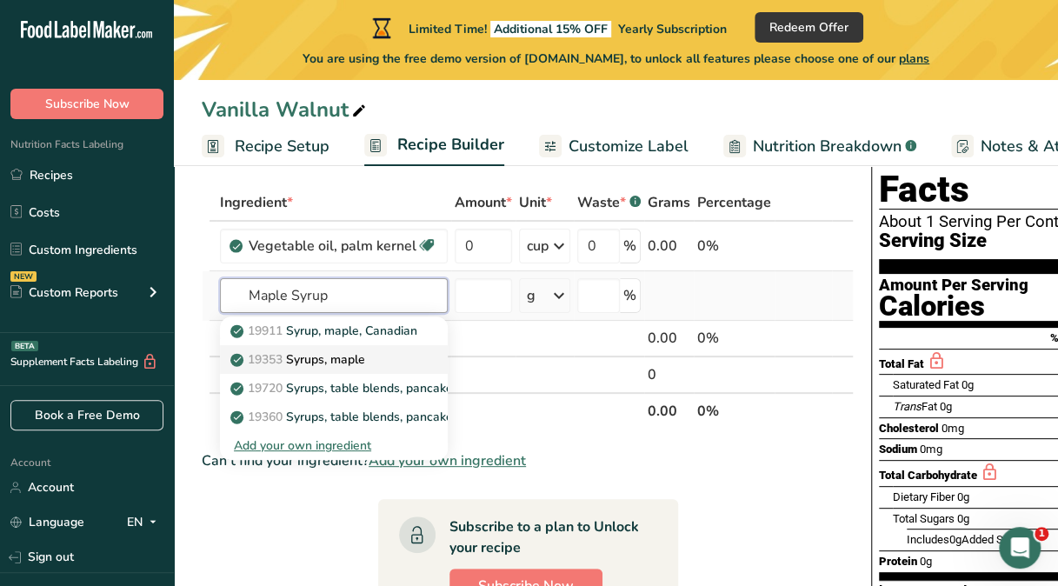
type input "Maple Syrup"
click at [299, 355] on p "19353 Syrups, maple" at bounding box center [299, 359] width 131 height 18
type input "Syrups, maple"
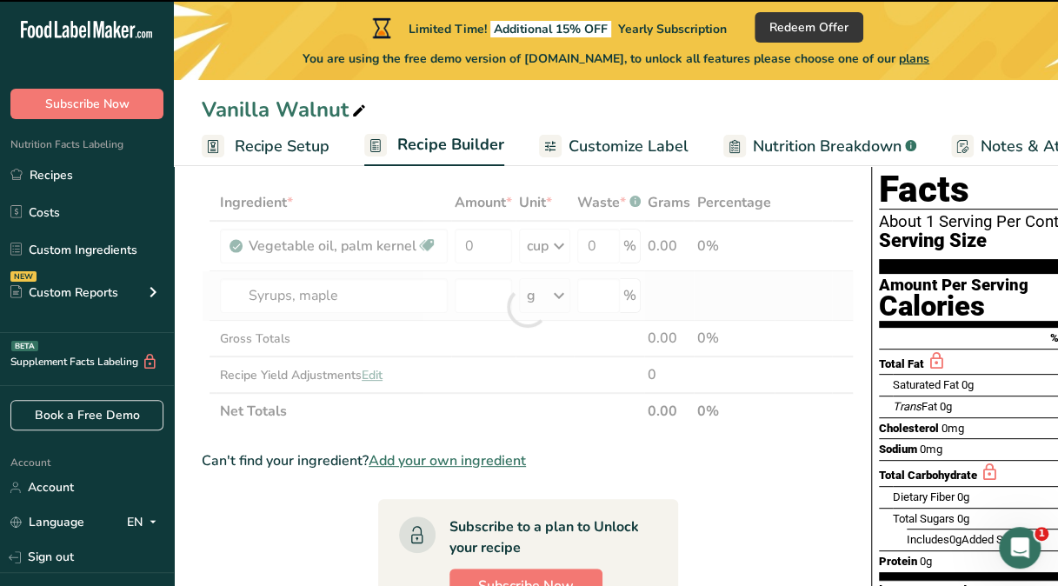
type input "0"
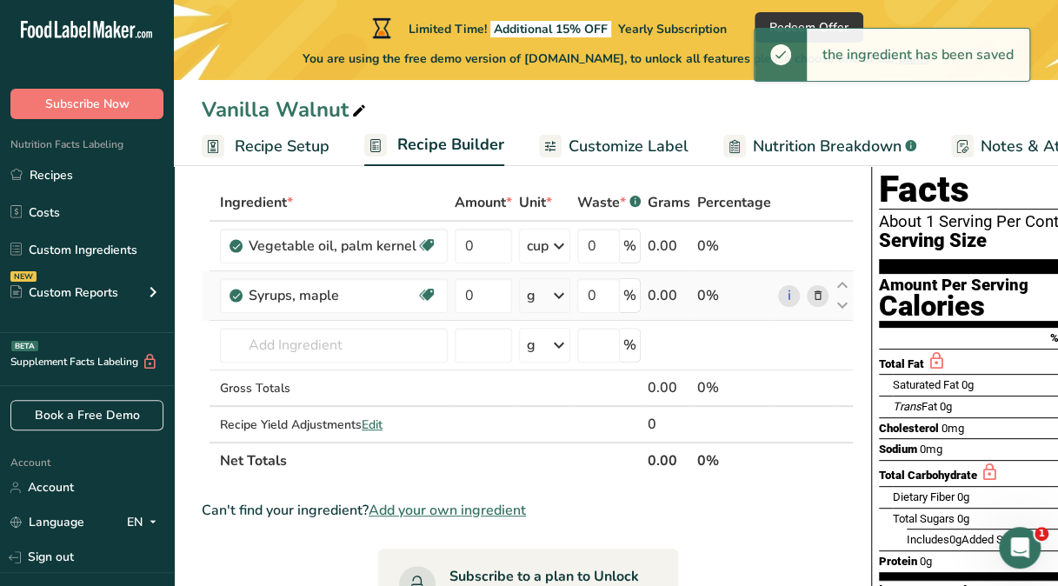
click at [560, 297] on icon at bounding box center [558, 295] width 21 height 31
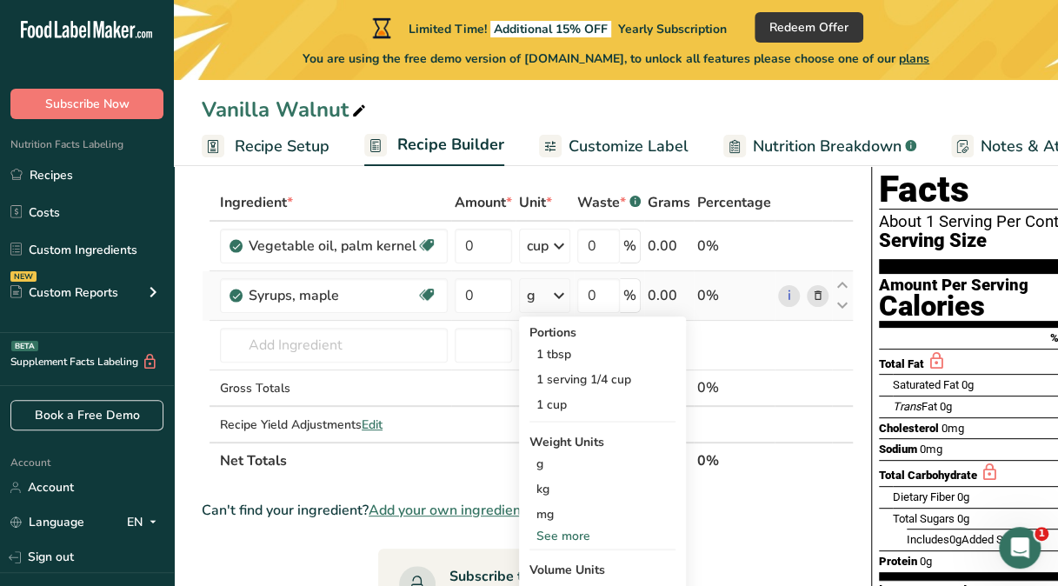
click at [568, 528] on div "See more" at bounding box center [602, 536] width 146 height 18
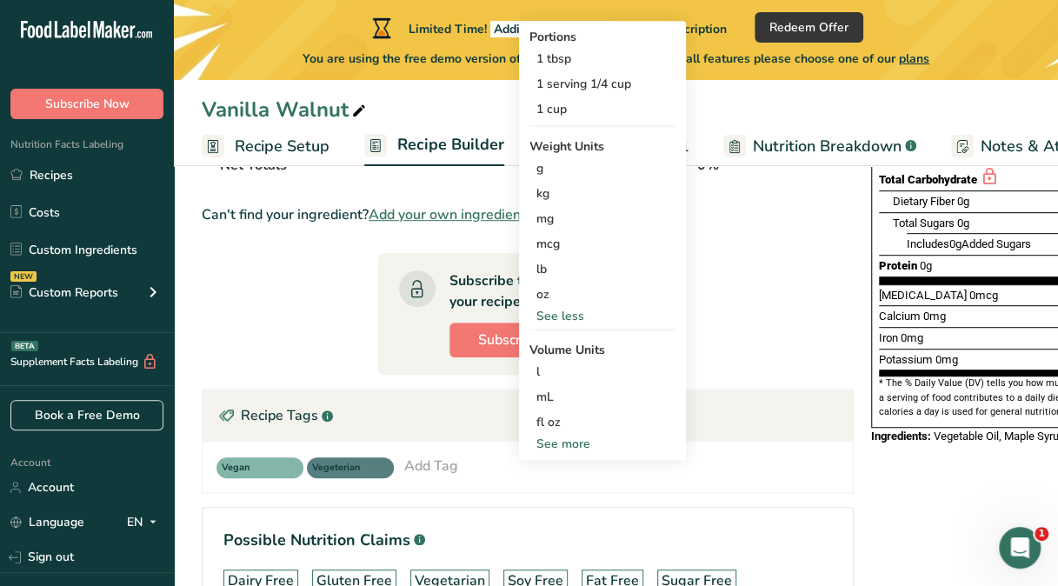
scroll to position [375, 0]
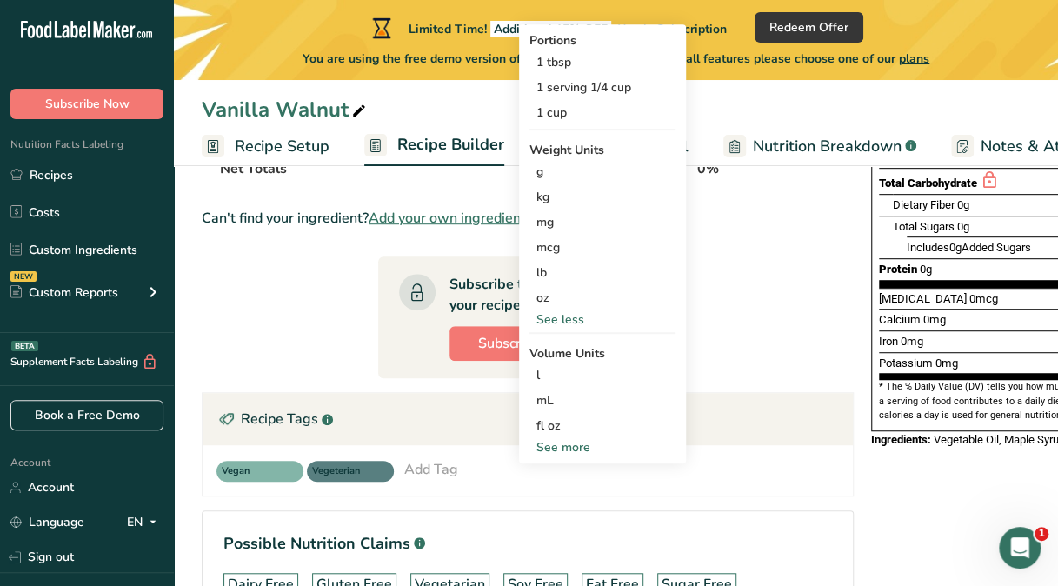
click at [561, 442] on div "See more" at bounding box center [602, 447] width 146 height 18
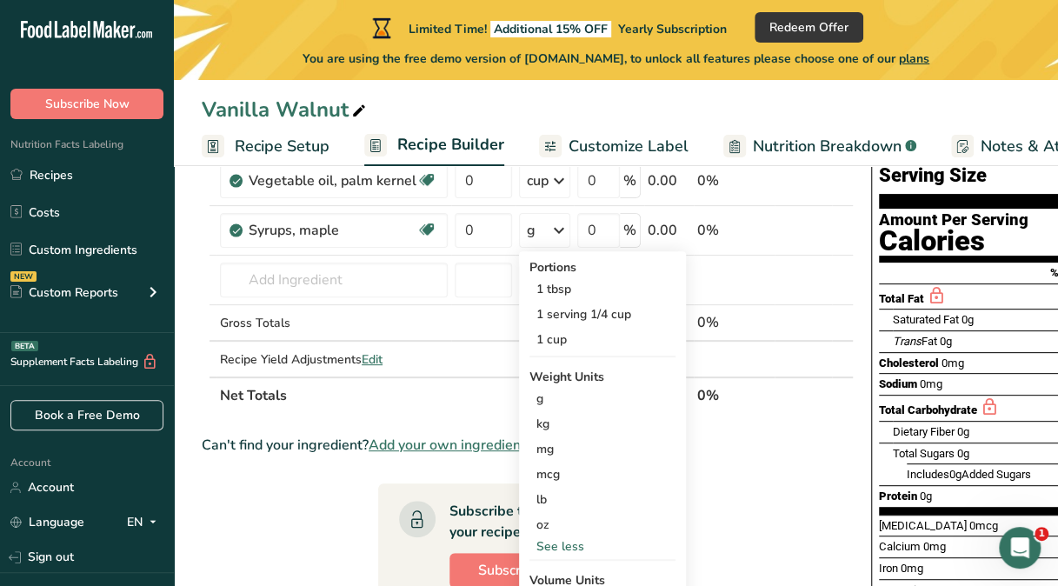
scroll to position [87, 0]
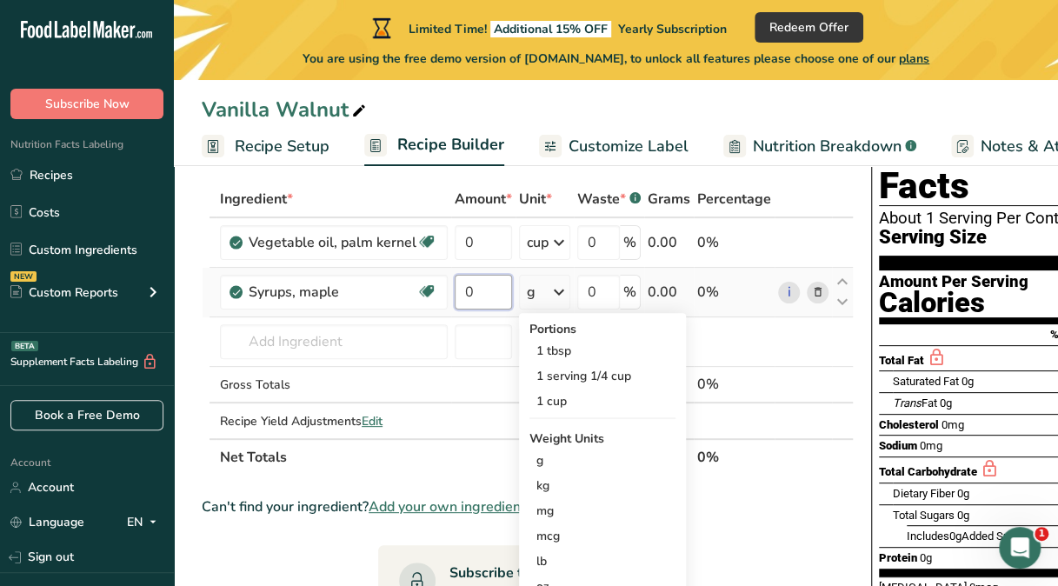
click at [472, 294] on input "0" at bounding box center [483, 292] width 57 height 35
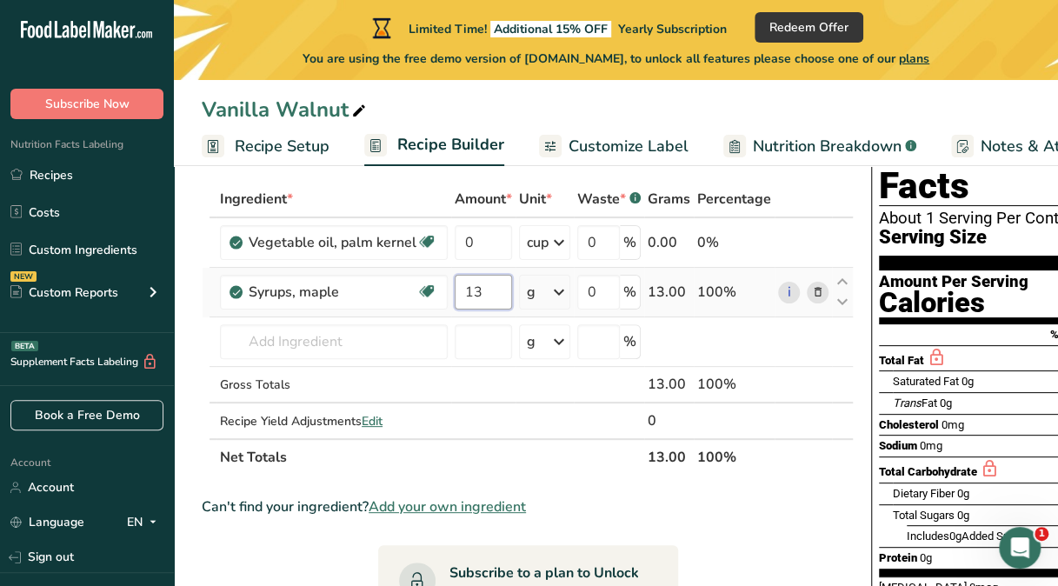
click at [474, 289] on input "13" at bounding box center [483, 292] width 57 height 35
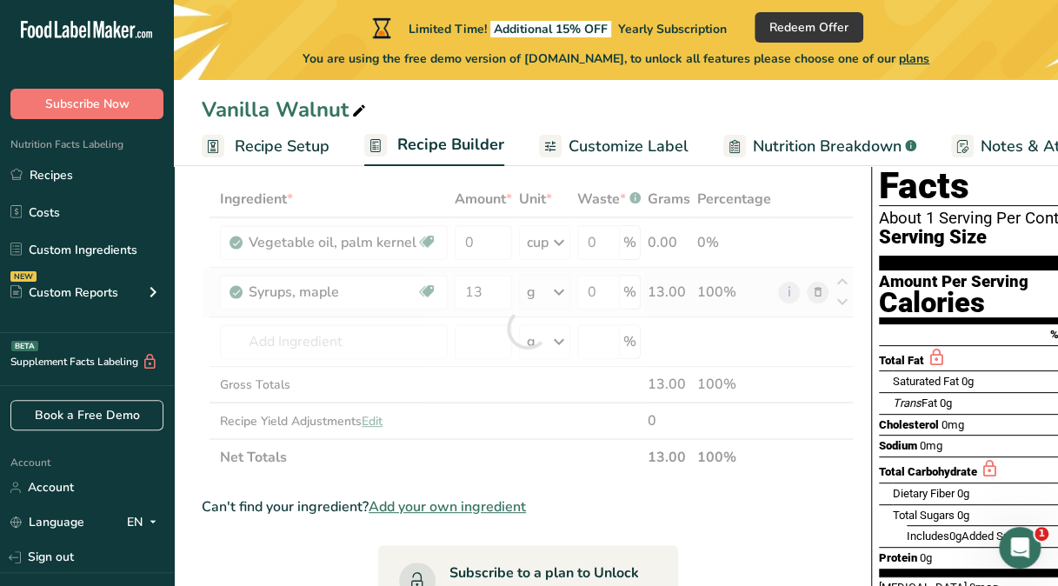
click at [561, 293] on div "Ingredient * Amount * Unit * Waste * .a-a{fill:#347362;}.b-a{fill:#fff;} Grams …" at bounding box center [528, 328] width 652 height 295
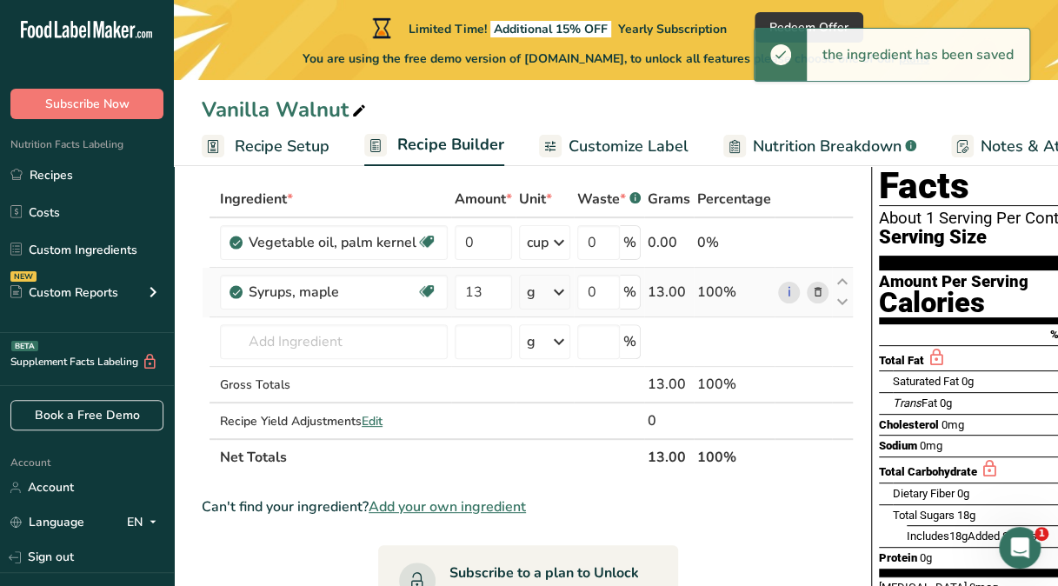
click at [560, 291] on icon at bounding box center [558, 291] width 21 height 31
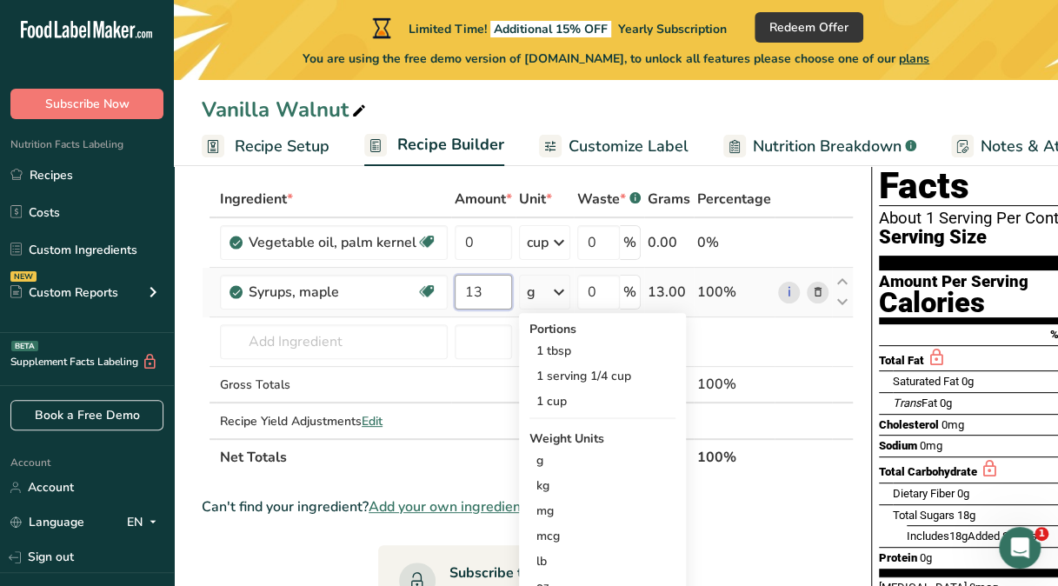
click at [481, 295] on input "13" at bounding box center [483, 292] width 57 height 35
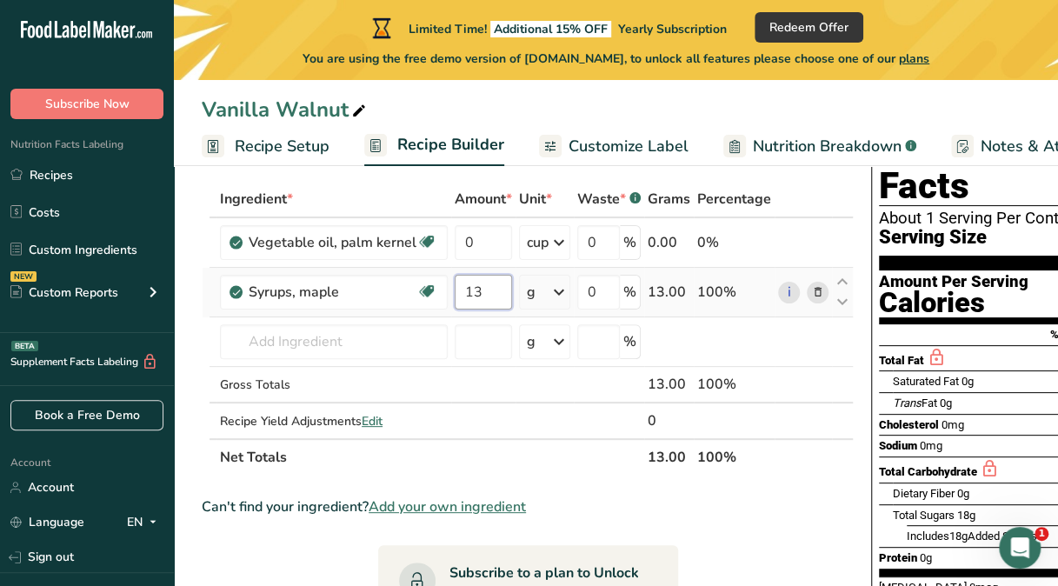
type input "1"
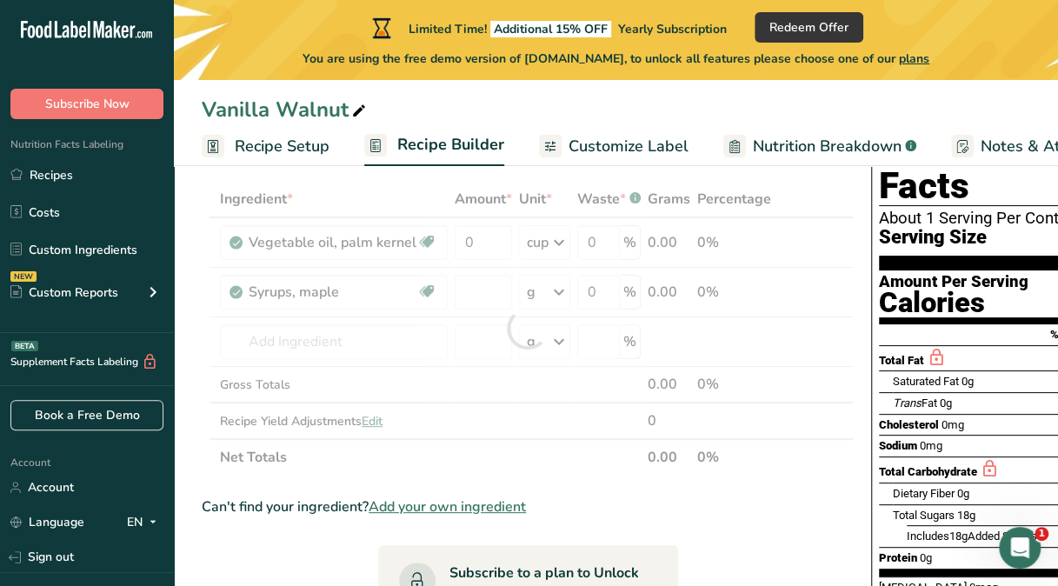
type input "0"
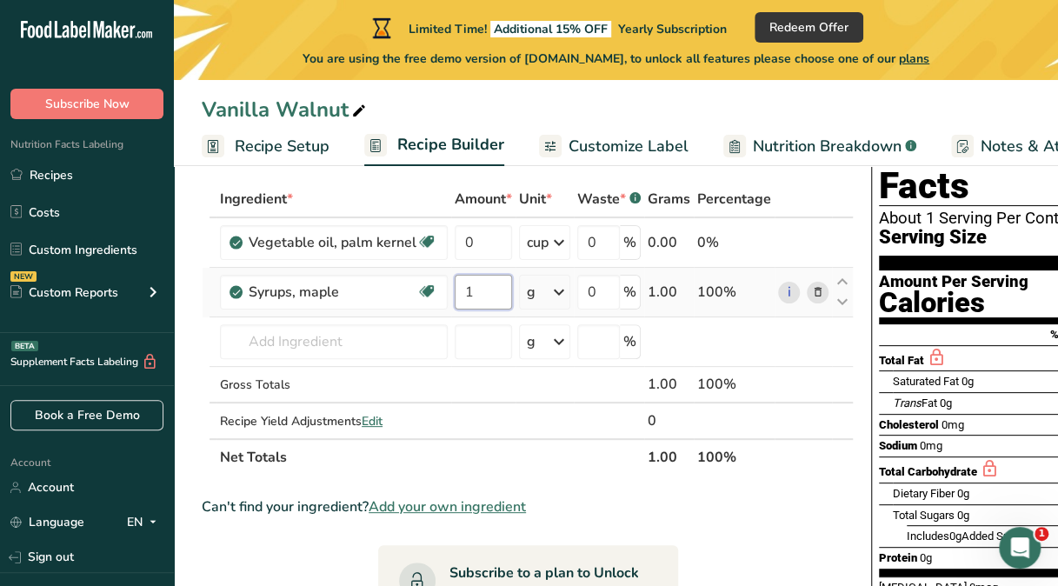
type input "1"
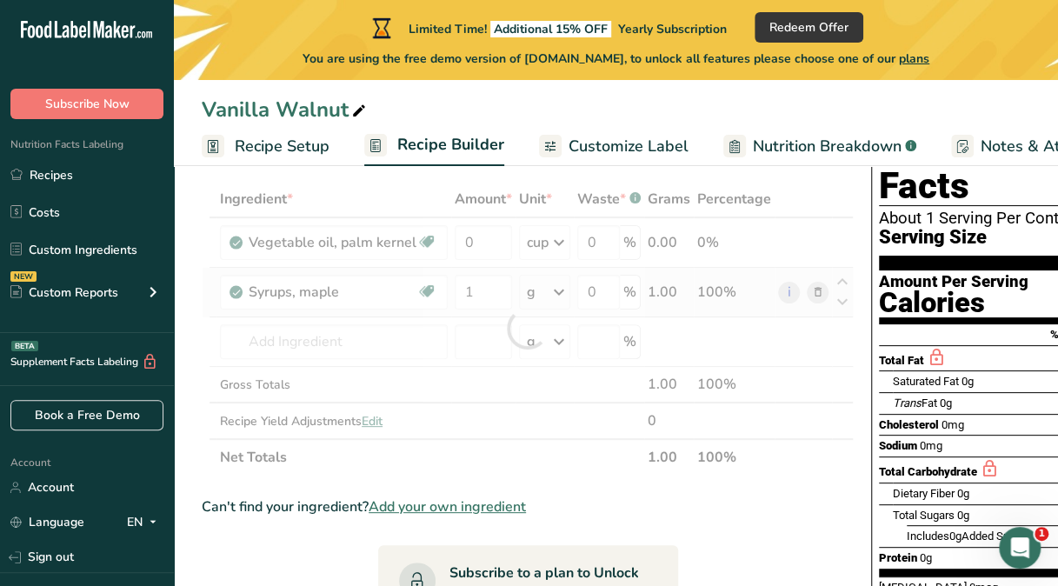
click at [557, 293] on div "Ingredient * Amount * Unit * Waste * .a-a{fill:#347362;}.b-a{fill:#fff;} Grams …" at bounding box center [528, 328] width 652 height 295
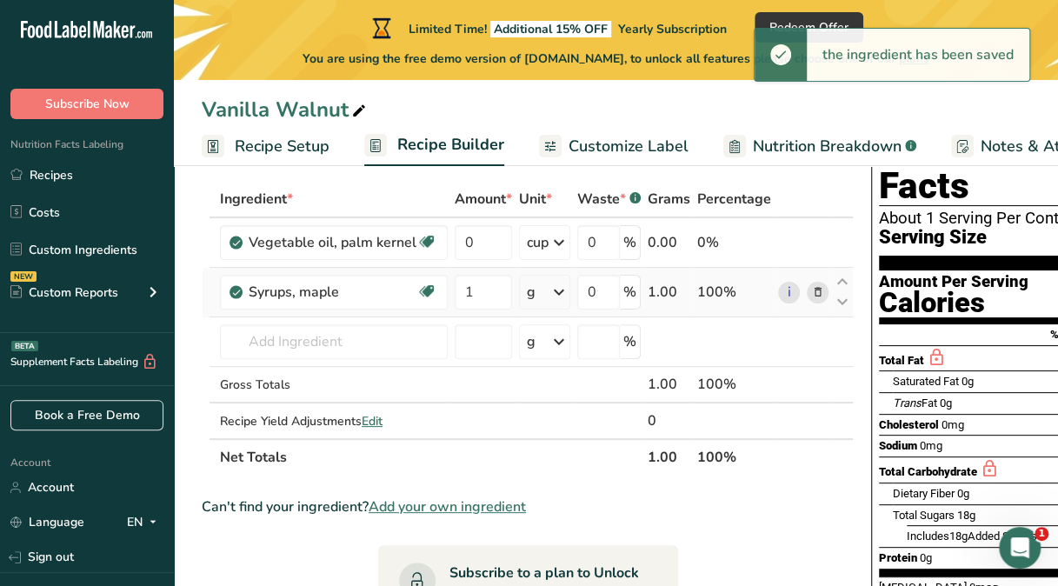
click at [557, 293] on icon at bounding box center [558, 291] width 21 height 31
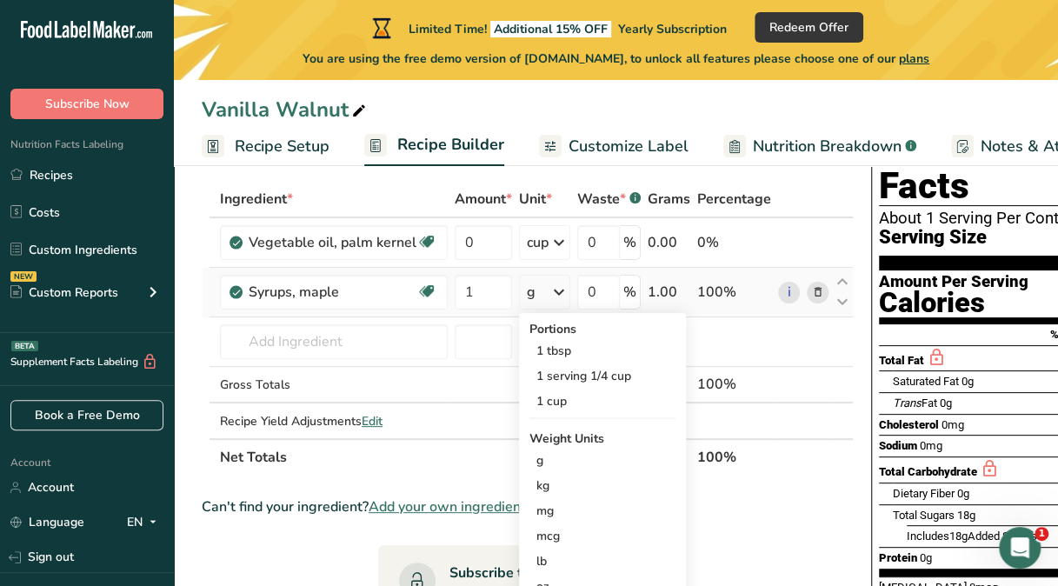
click at [557, 293] on icon at bounding box center [558, 291] width 21 height 31
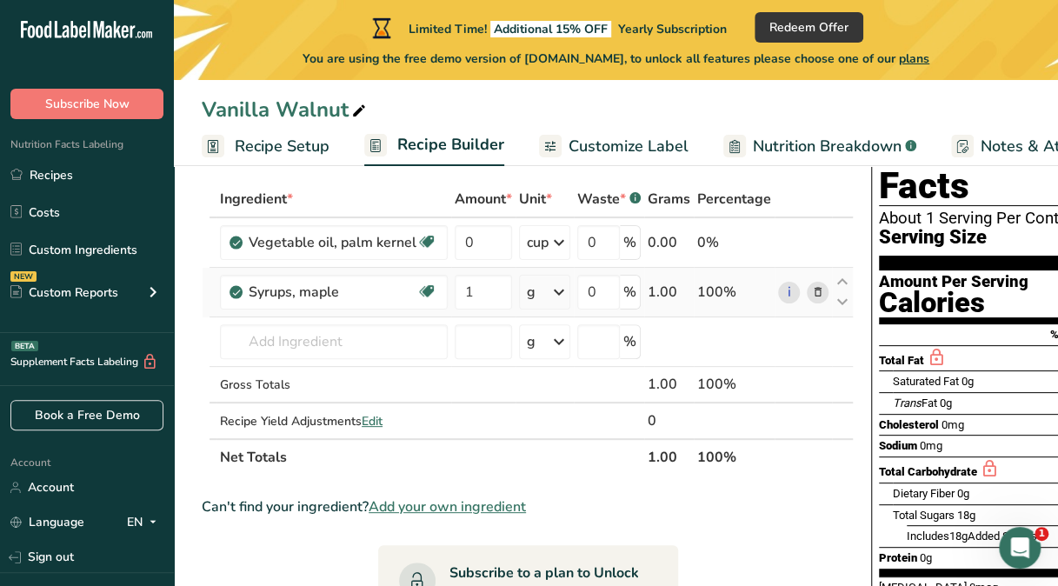
click at [556, 296] on icon at bounding box center [558, 291] width 21 height 31
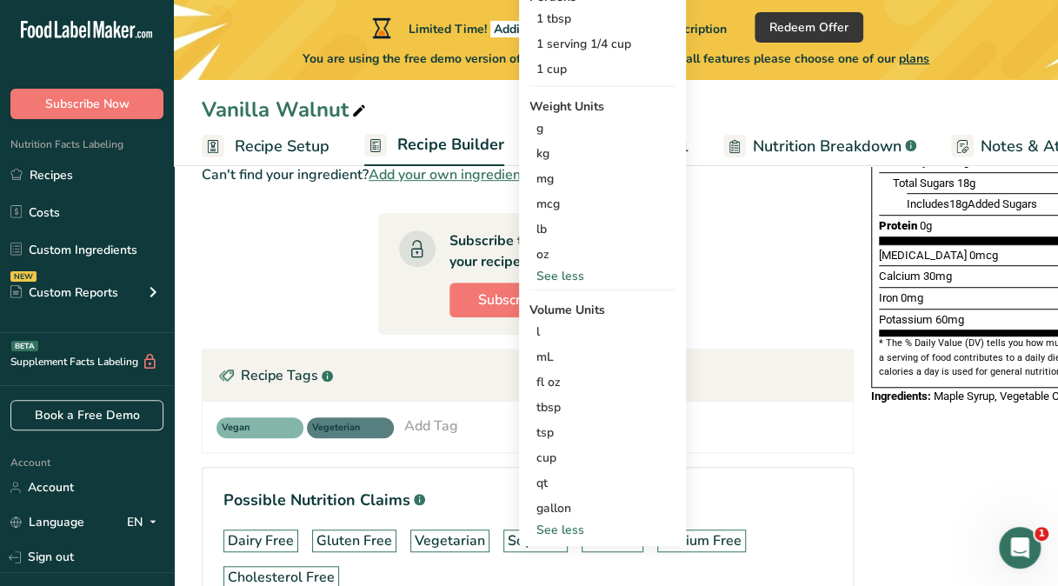
scroll to position [430, 0]
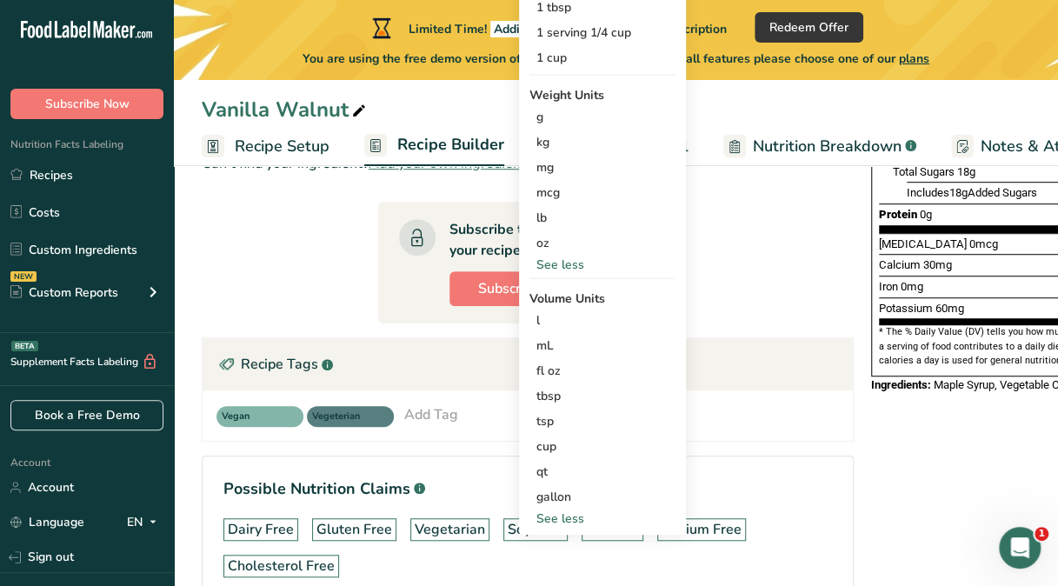
click at [555, 515] on div "See less" at bounding box center [602, 518] width 146 height 18
click at [558, 388] on div "See more" at bounding box center [602, 392] width 146 height 18
click at [315, 222] on section "Ingredient * Amount * Unit * Waste * .a-a{fill:#347362;}.b-a{fill:#fff;} Grams …" at bounding box center [528, 235] width 652 height 796
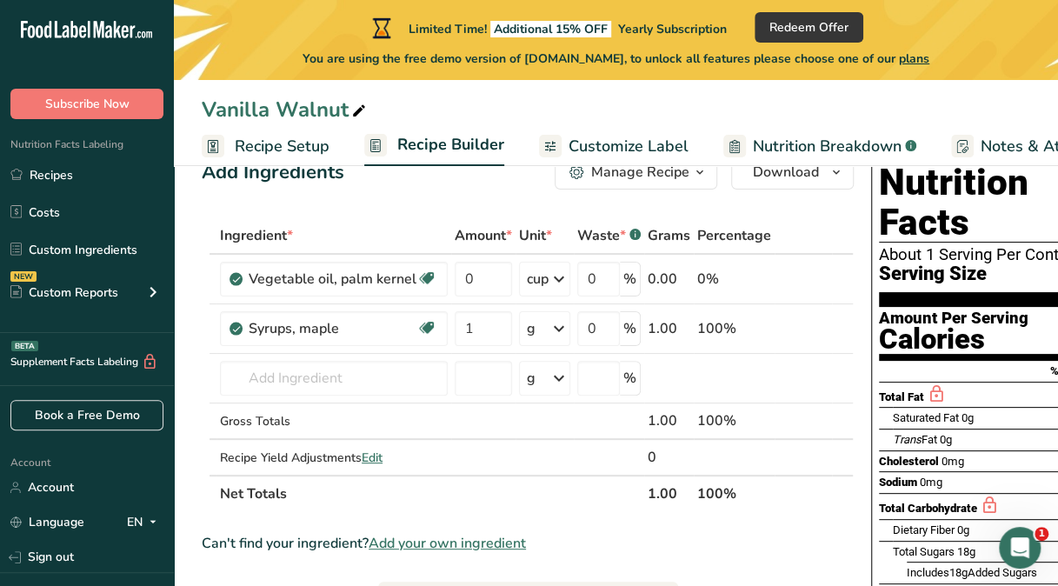
scroll to position [0, 0]
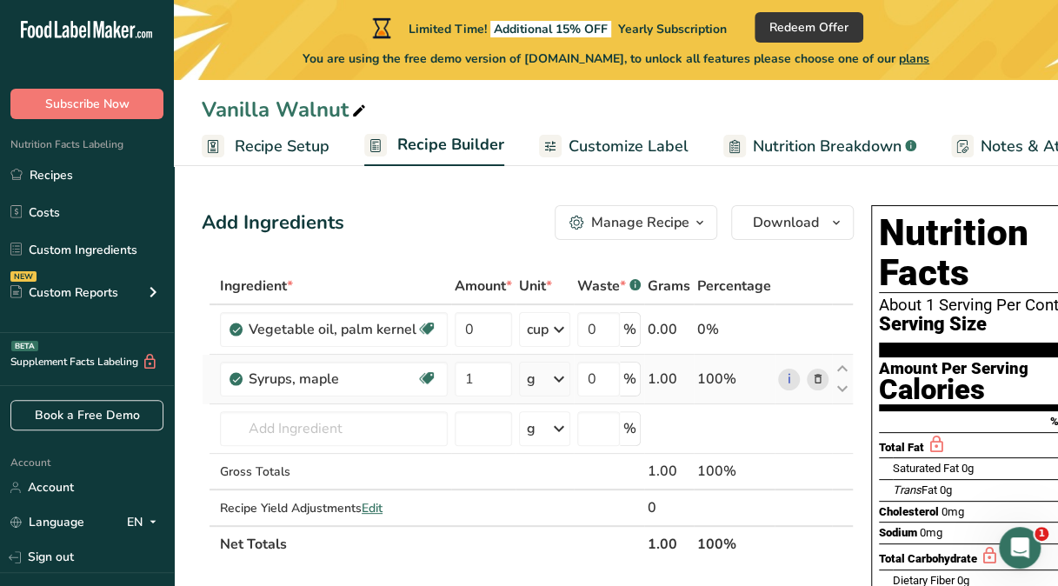
click at [557, 382] on icon at bounding box center [558, 378] width 21 height 31
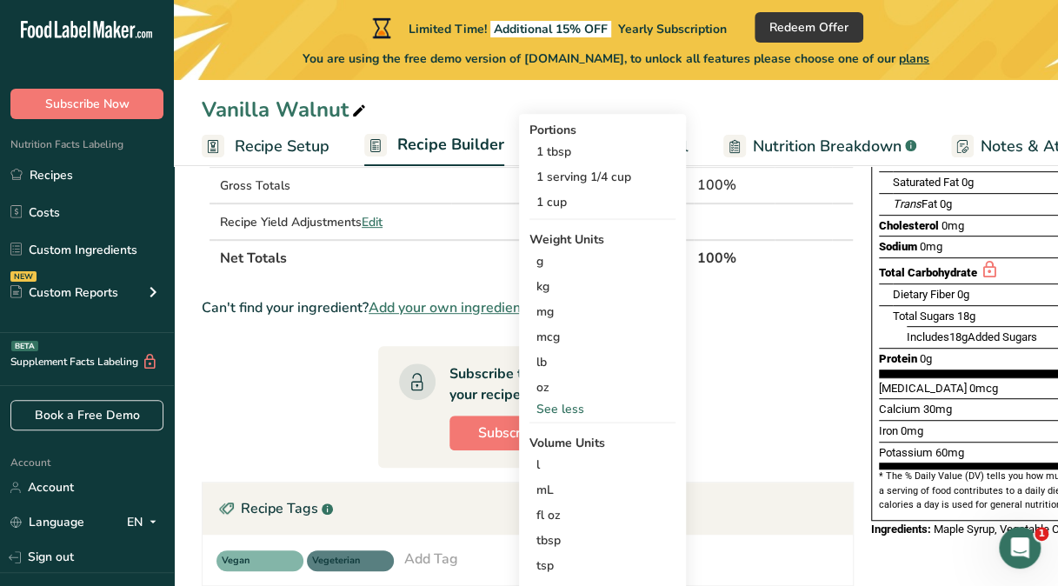
scroll to position [289, 0]
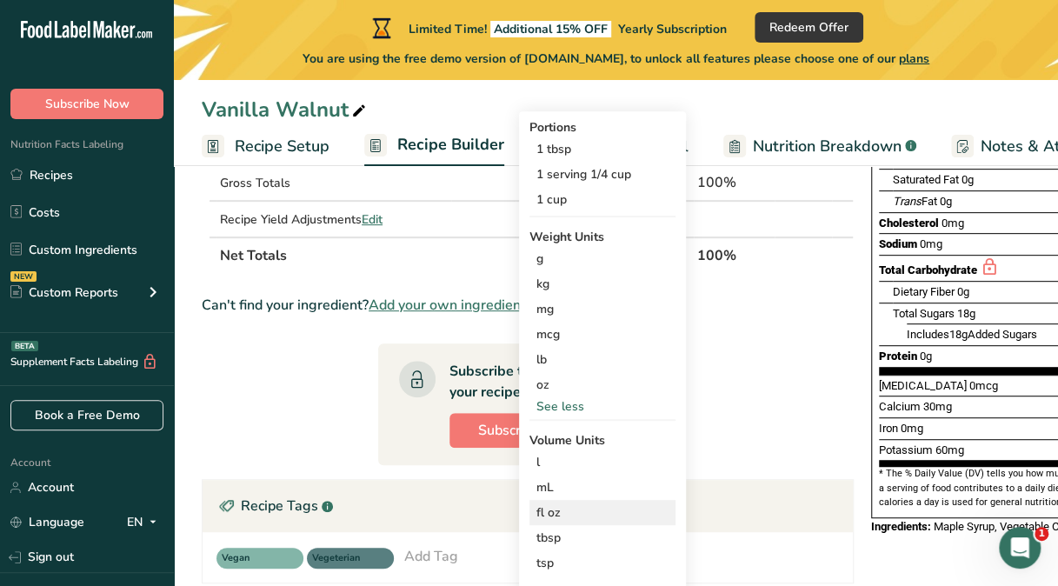
click at [555, 509] on div "fl oz" at bounding box center [602, 512] width 132 height 18
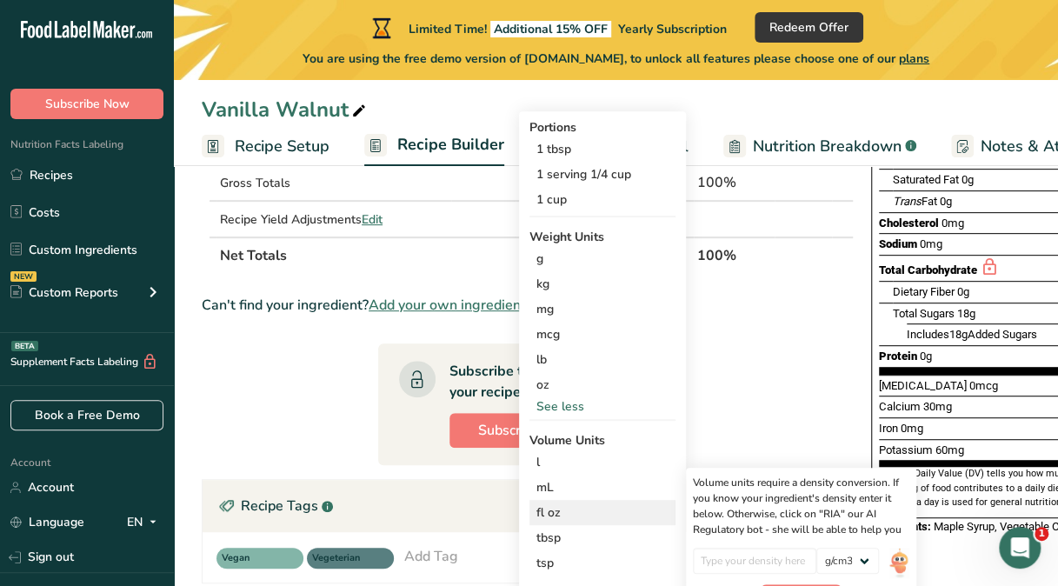
click at [555, 509] on div "fl oz" at bounding box center [602, 512] width 132 height 18
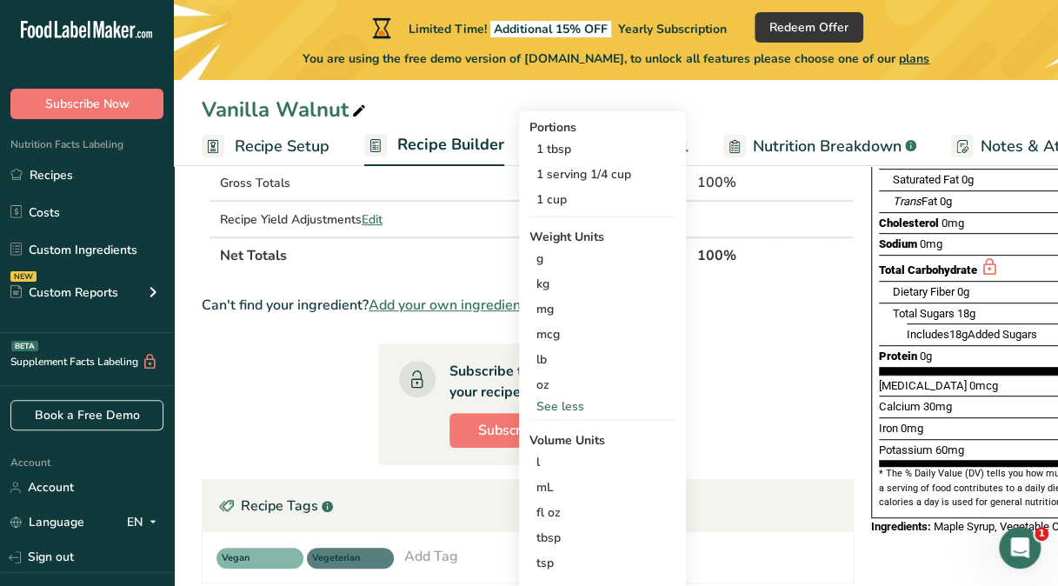
click at [456, 270] on th "Net Totals" at bounding box center [430, 254] width 428 height 37
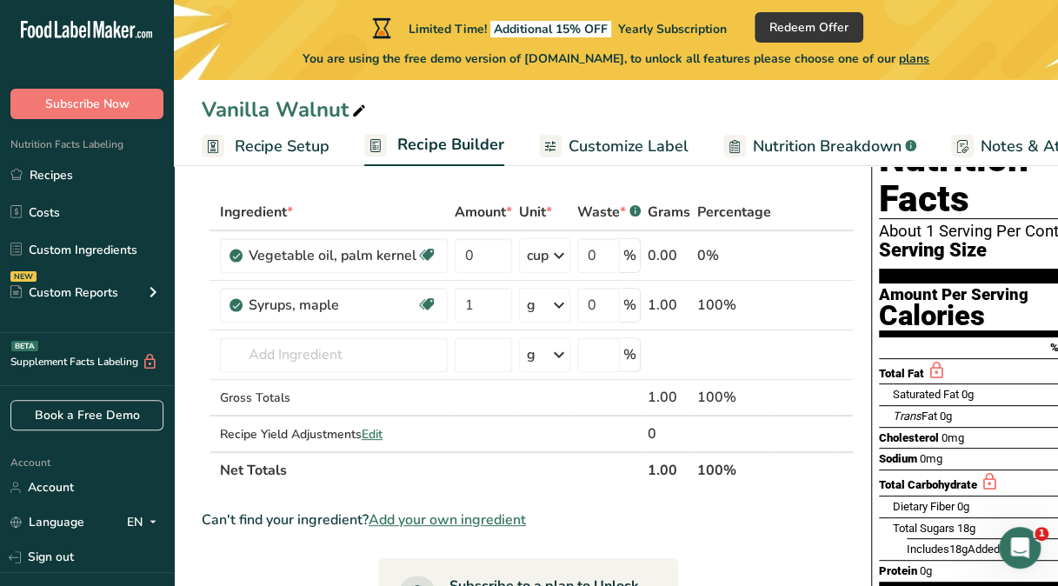
scroll to position [73, 0]
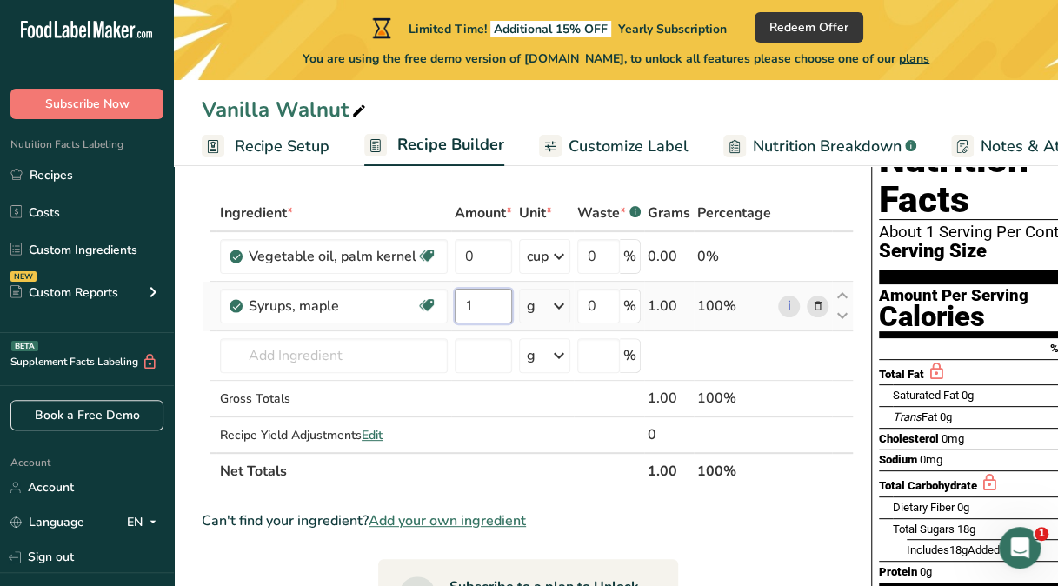
click at [471, 308] on input "1" at bounding box center [483, 306] width 57 height 35
type input "2.6"
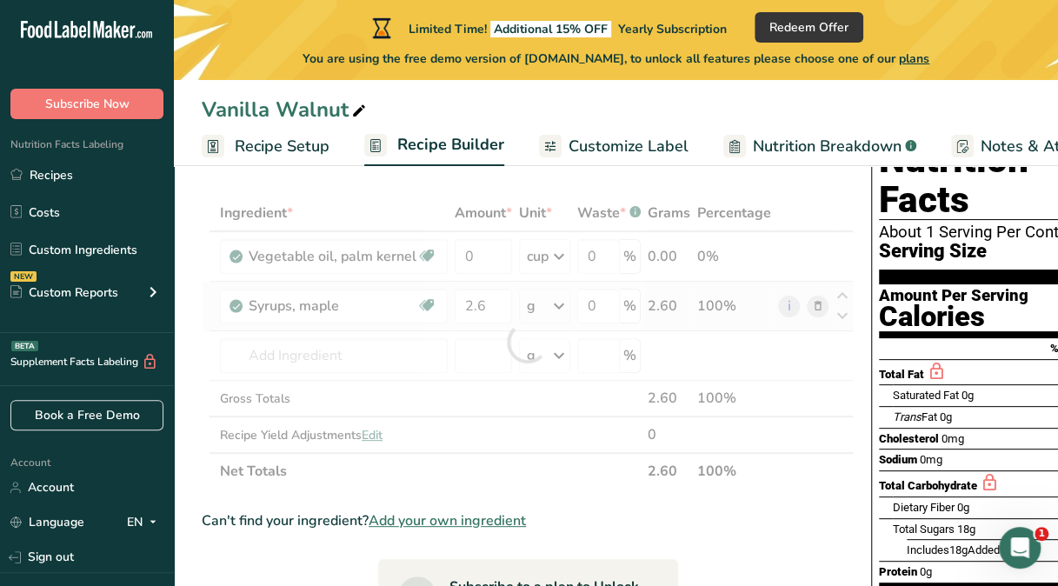
click at [553, 308] on div "Ingredient * Amount * Unit * Waste * .a-a{fill:#347362;}.b-a{fill:#fff;} Grams …" at bounding box center [528, 342] width 652 height 295
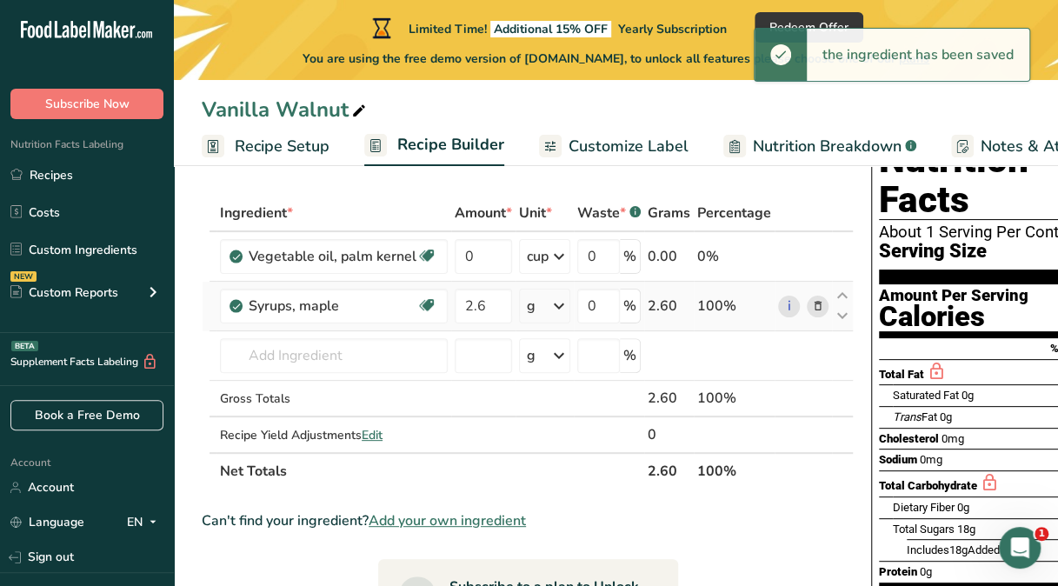
click at [553, 308] on icon at bounding box center [558, 305] width 21 height 31
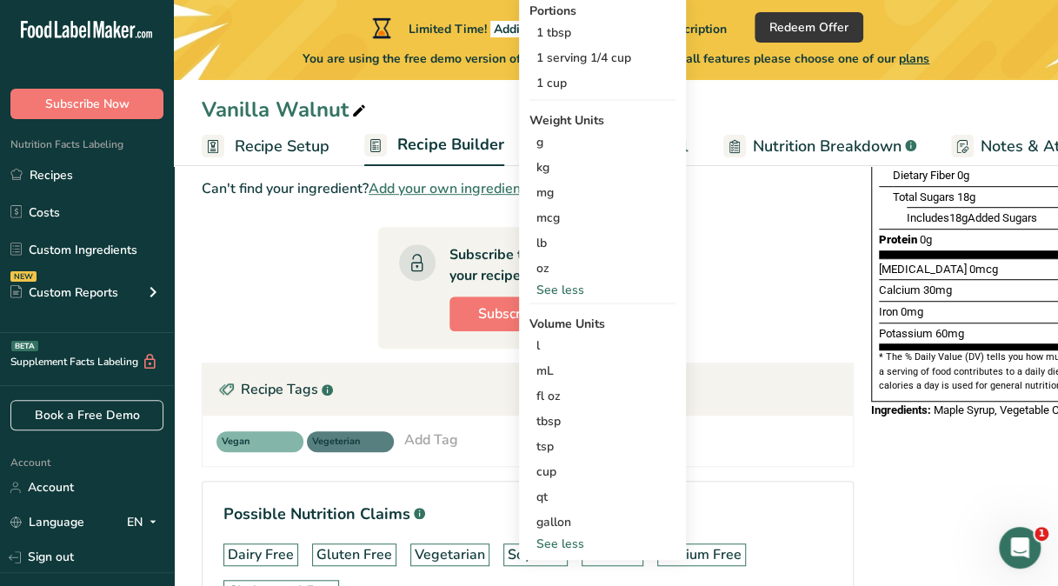
scroll to position [406, 0]
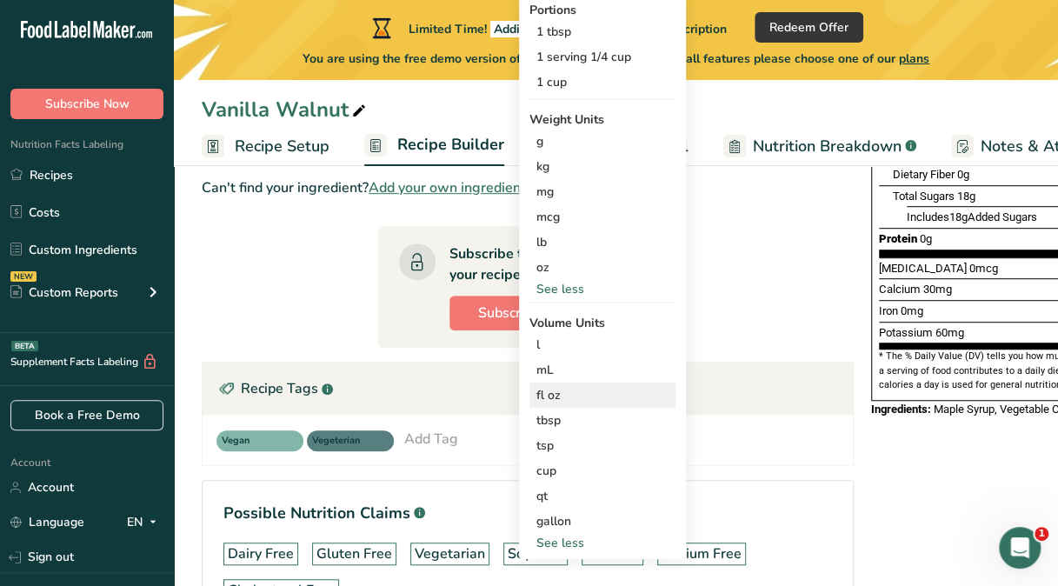
click at [553, 400] on div "fl oz" at bounding box center [602, 395] width 132 height 18
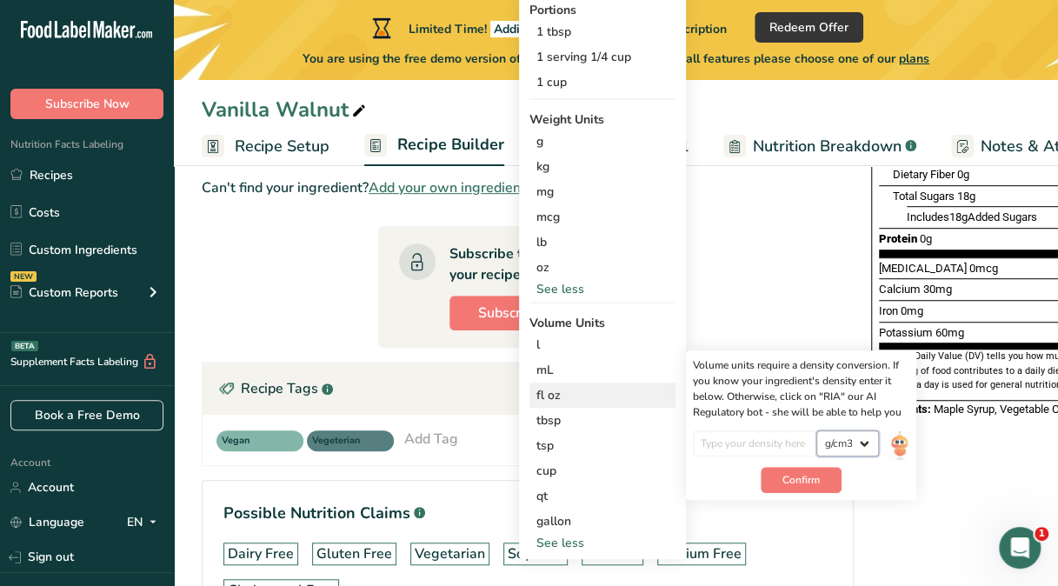
click at [863, 445] on select "lb/ft3 g/cm3" at bounding box center [847, 443] width 63 height 26
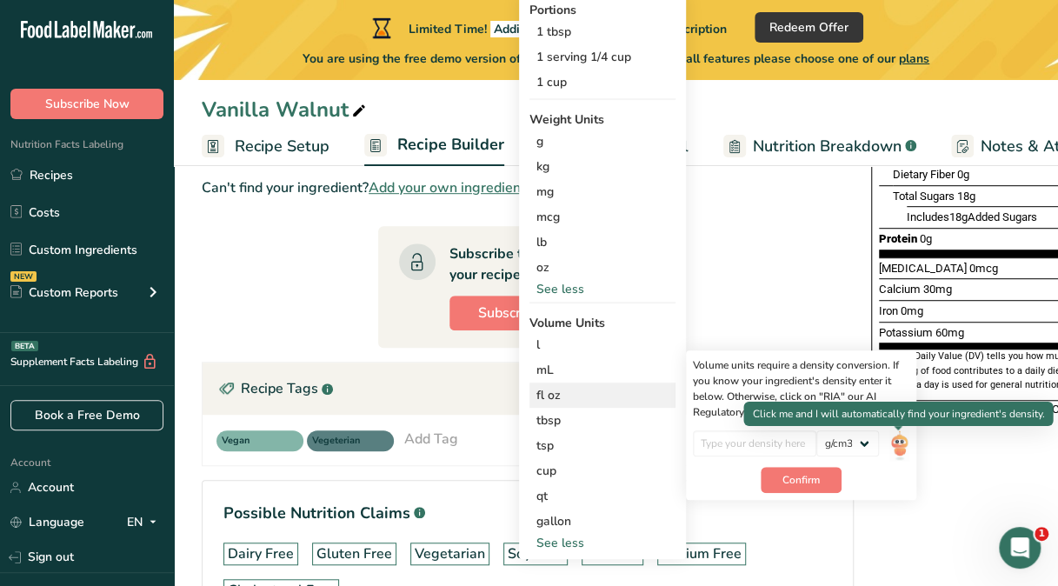
click at [905, 435] on img at bounding box center [898, 445] width 19 height 30
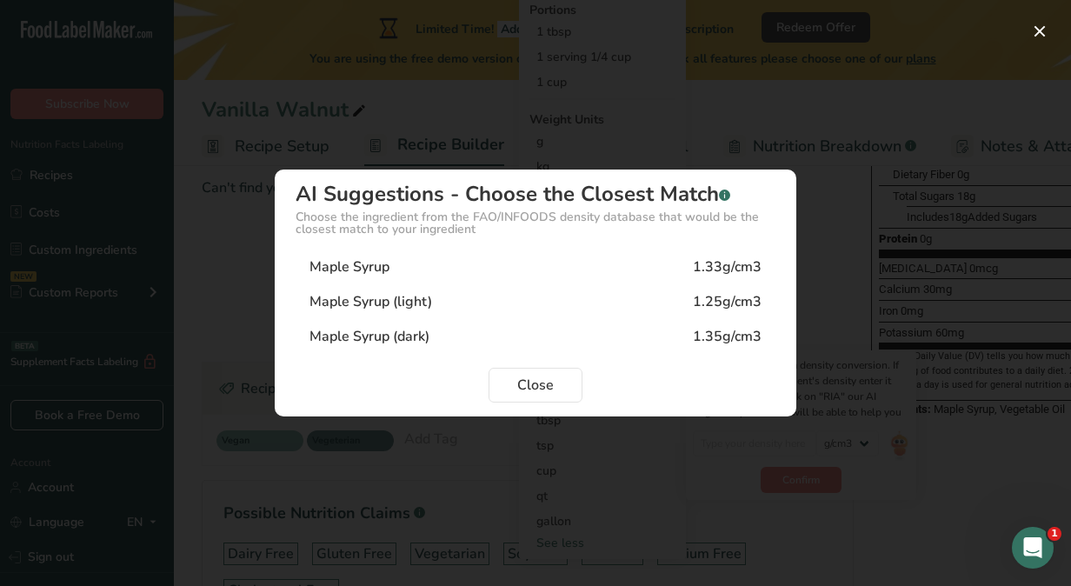
click at [713, 268] on div "1.33g/cm3" at bounding box center [727, 266] width 69 height 21
type input "1.33"
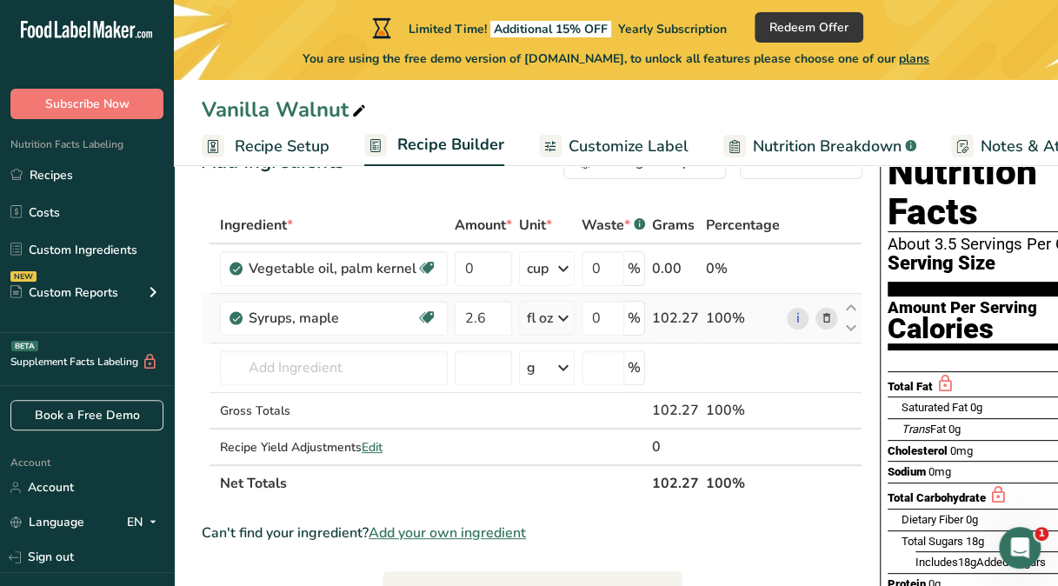
scroll to position [37, 0]
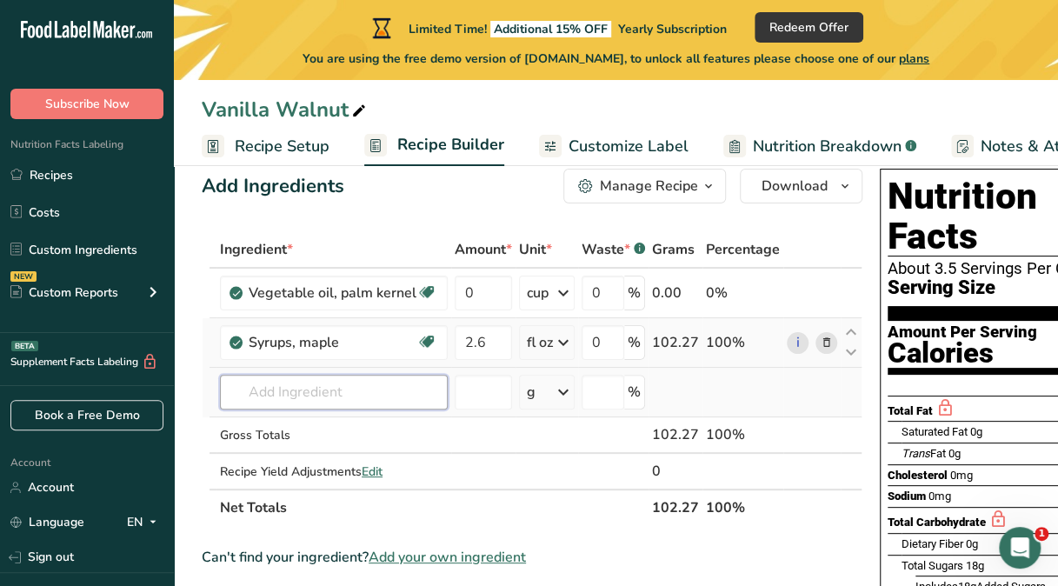
click at [285, 386] on input "text" at bounding box center [334, 392] width 228 height 35
